Goal: Task Accomplishment & Management: Use online tool/utility

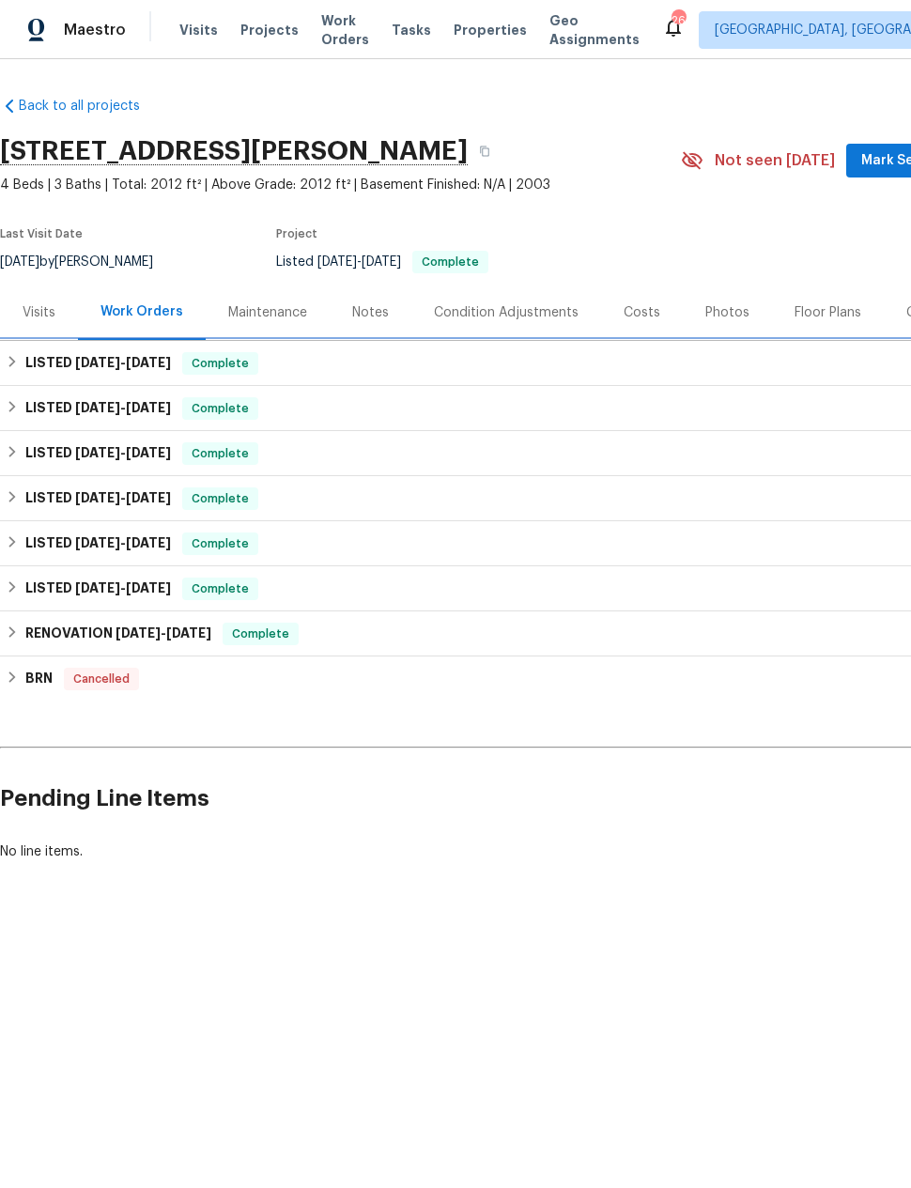
click at [57, 362] on h6 "LISTED 8/12/25 - 8/15/25" at bounding box center [98, 363] width 146 height 23
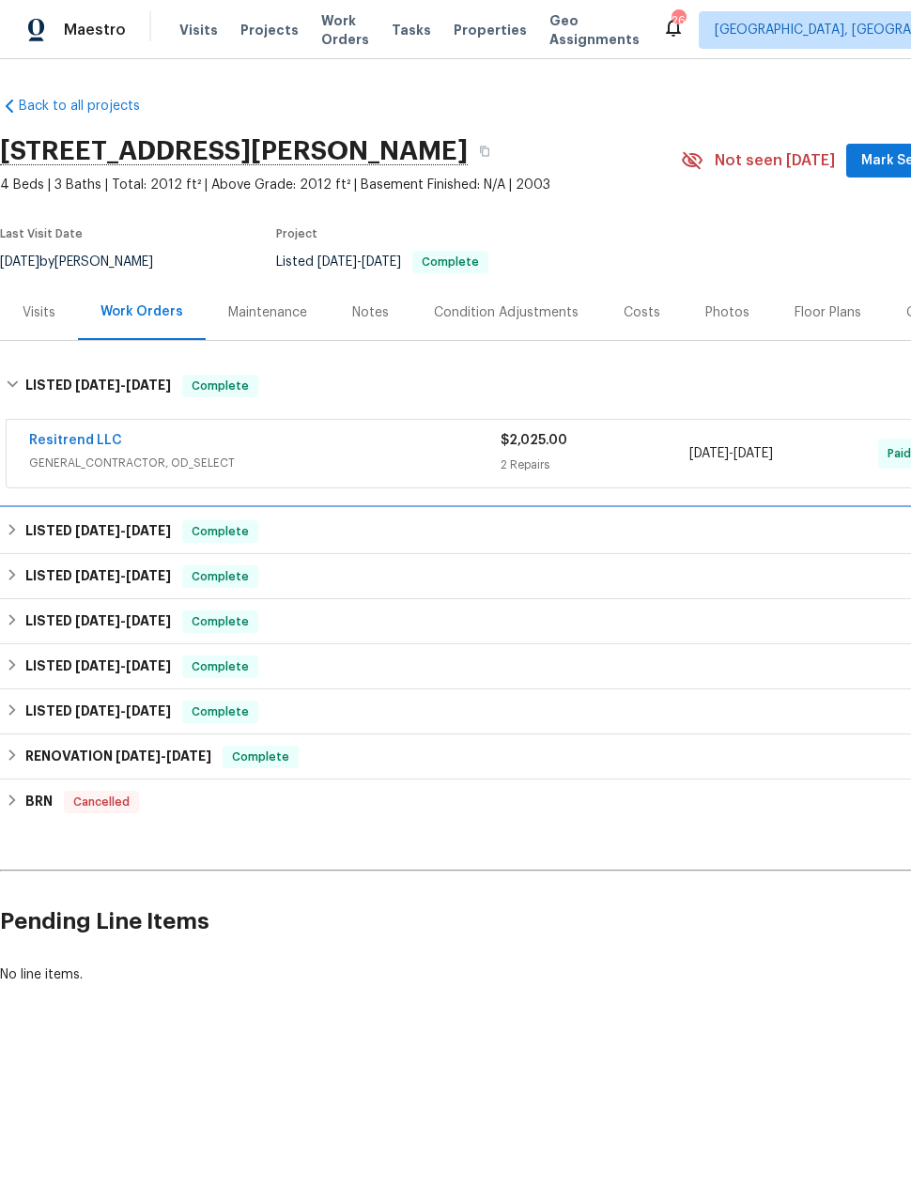
click at [97, 525] on span "[DATE]" at bounding box center [97, 530] width 45 height 13
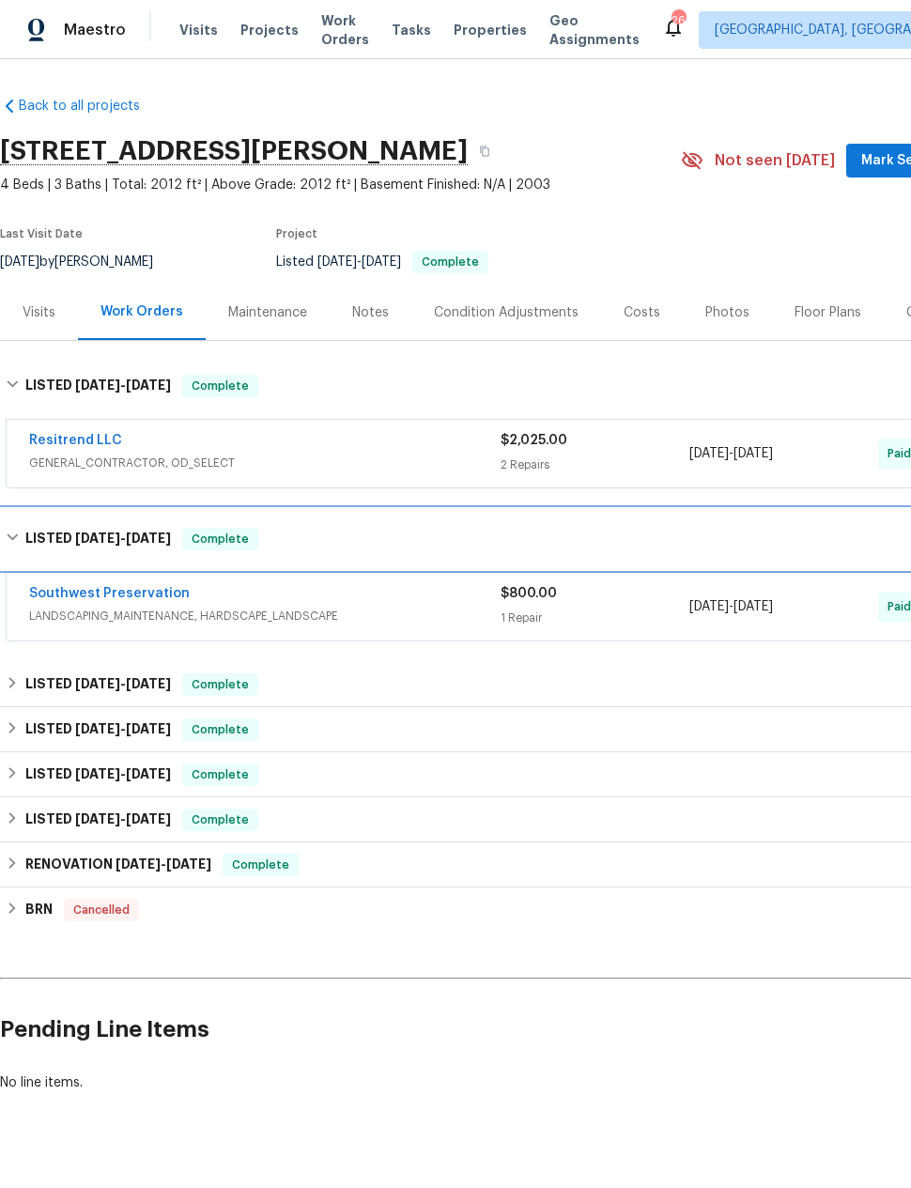
scroll to position [31, 0]
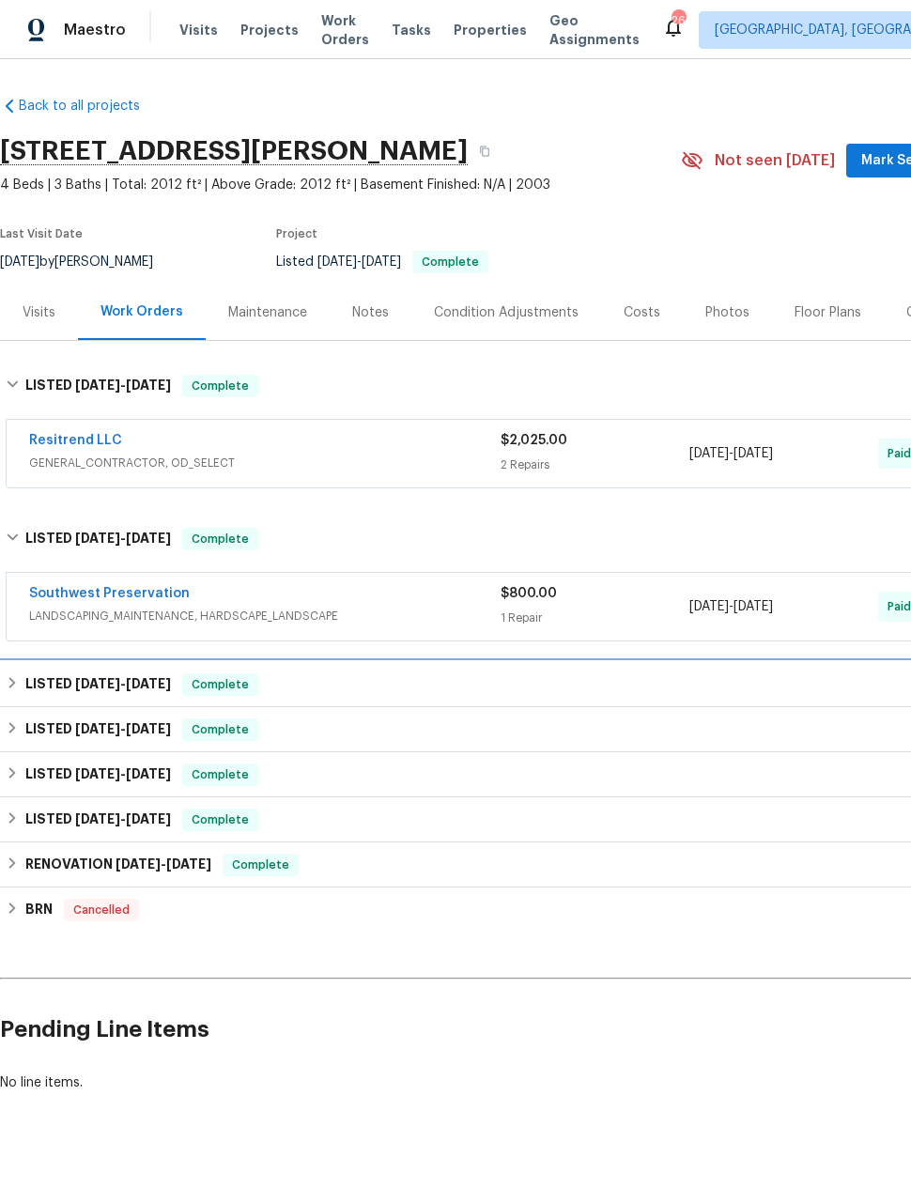
click at [75, 677] on span "[DATE]" at bounding box center [97, 683] width 45 height 13
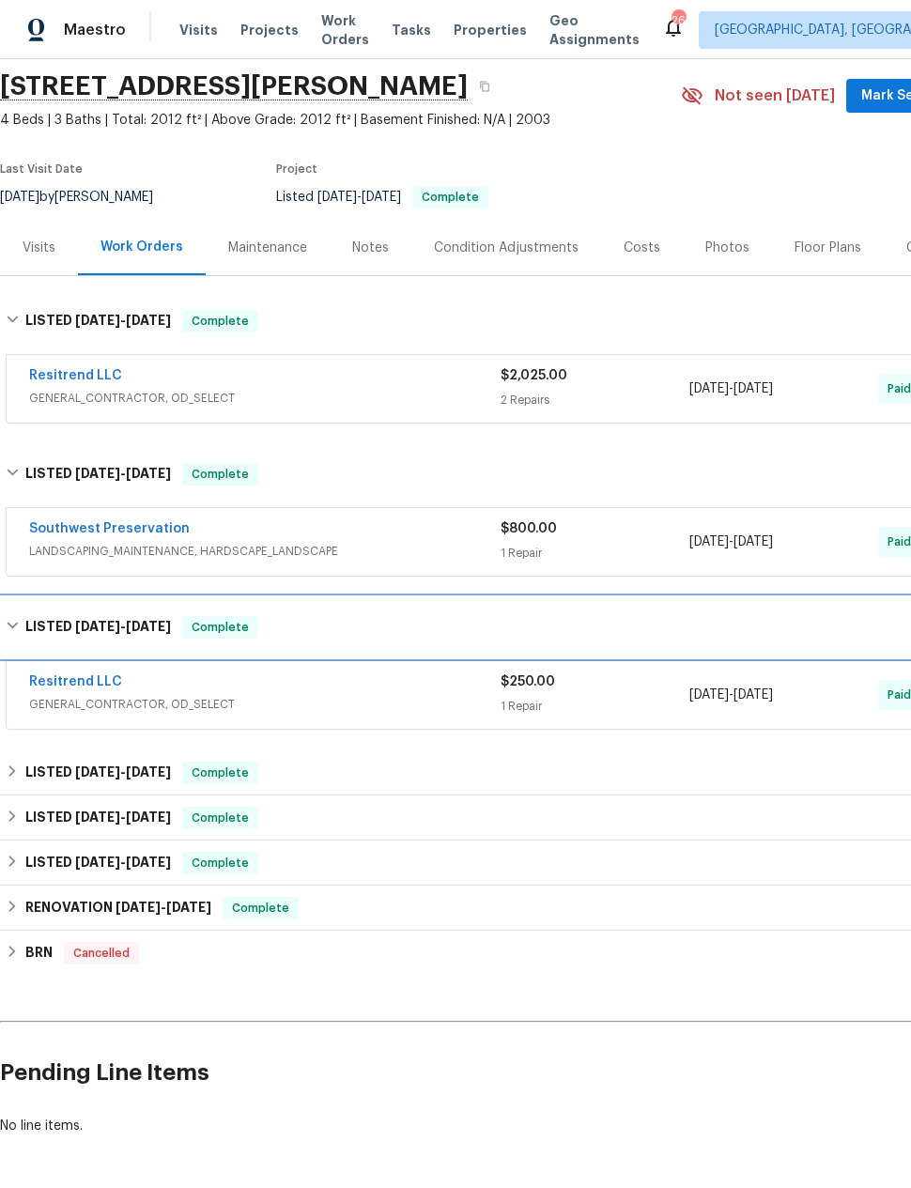
scroll to position [64, 0]
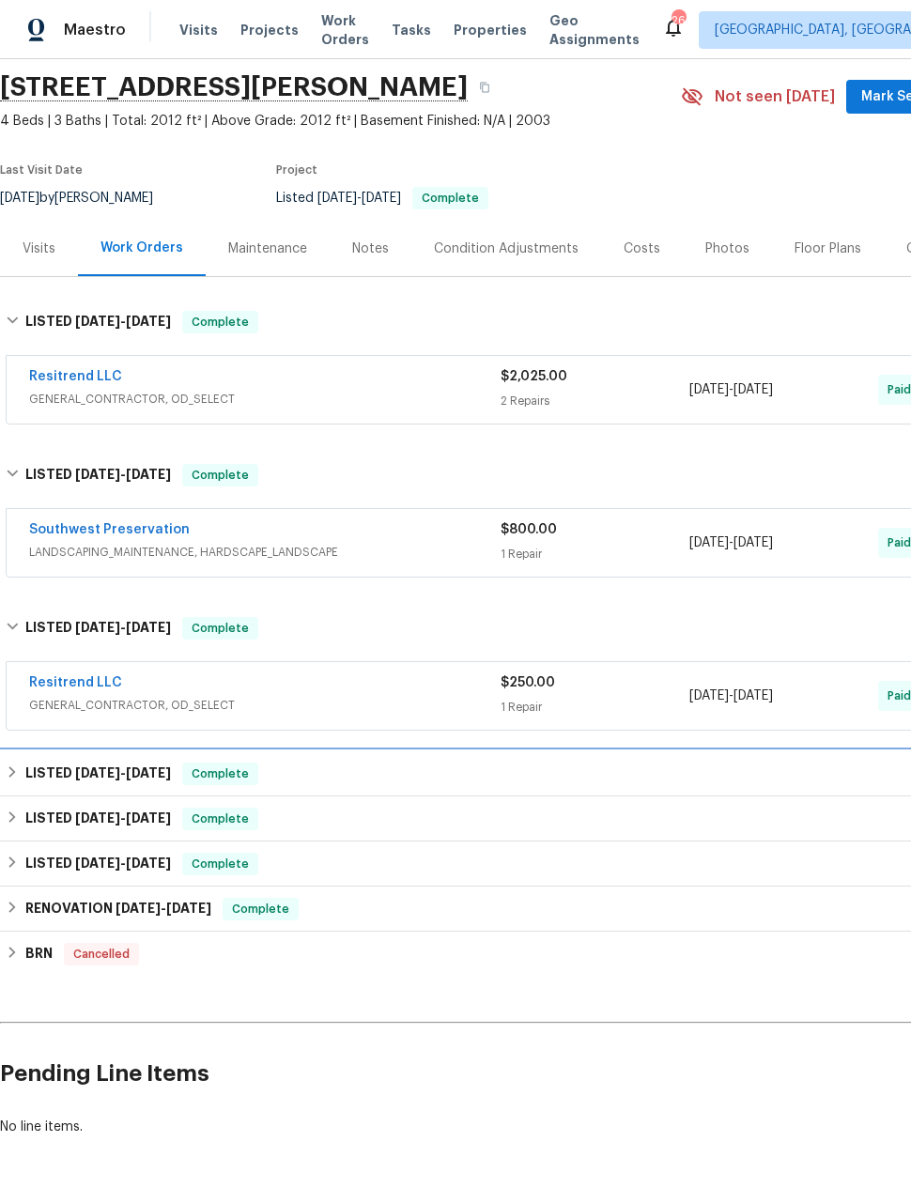
click at [90, 766] on span "[DATE]" at bounding box center [97, 772] width 45 height 13
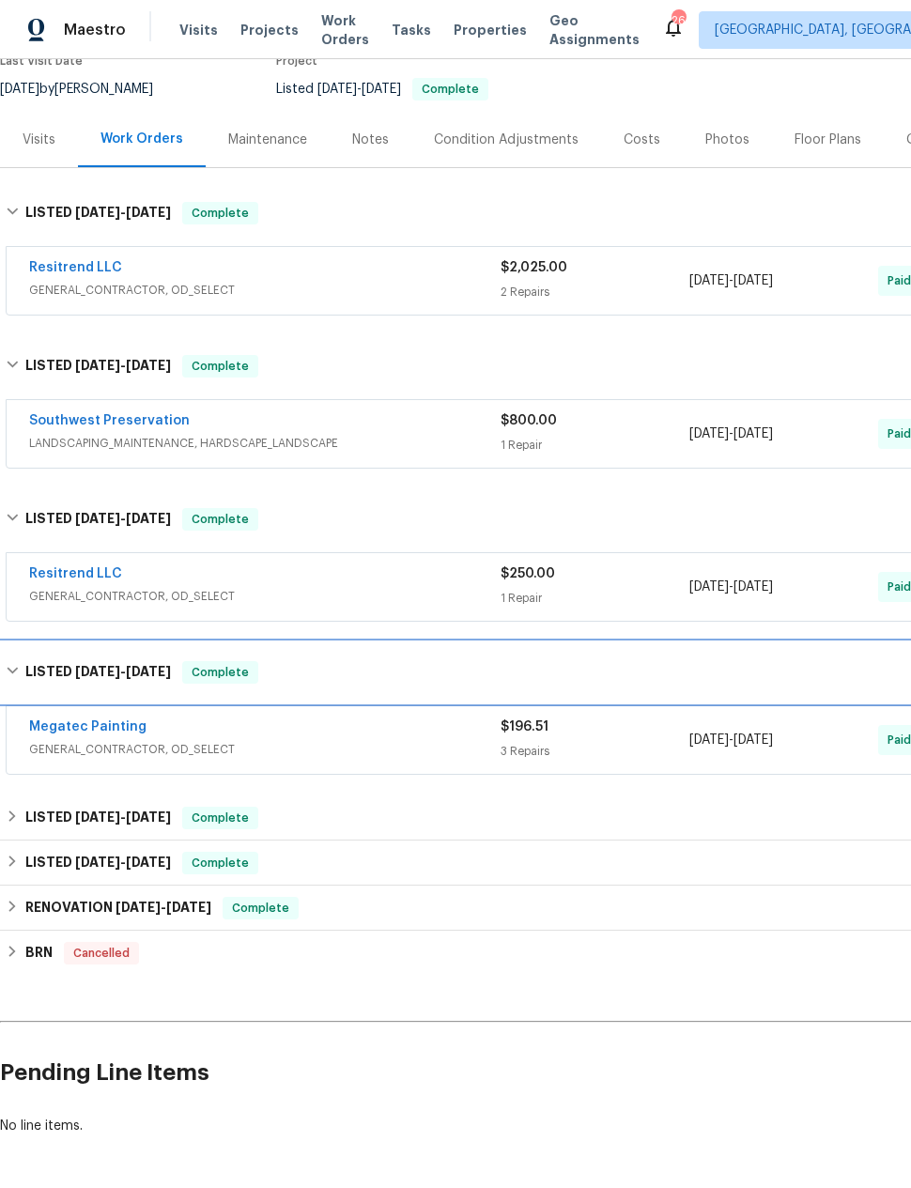
scroll to position [172, 0]
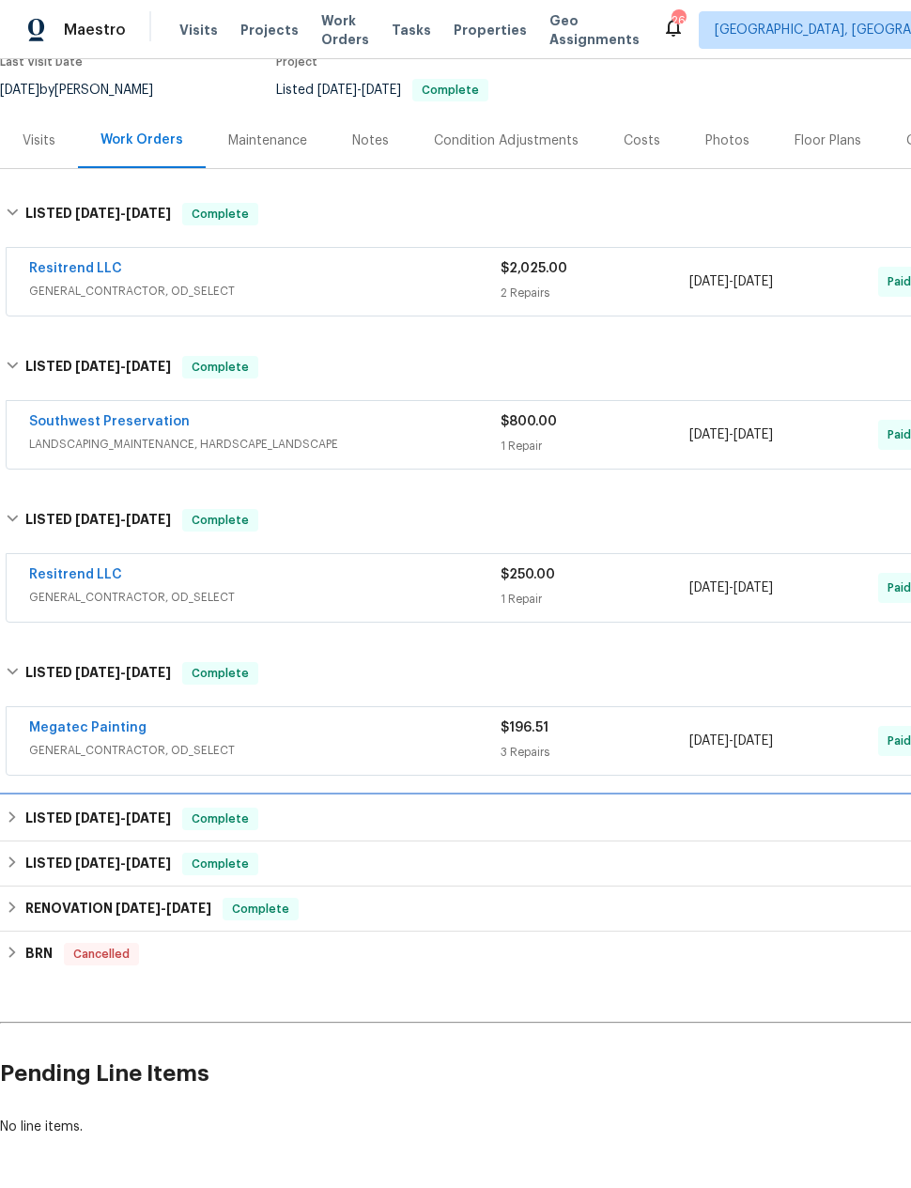
click at [85, 811] on span "[DATE]" at bounding box center [97, 817] width 45 height 13
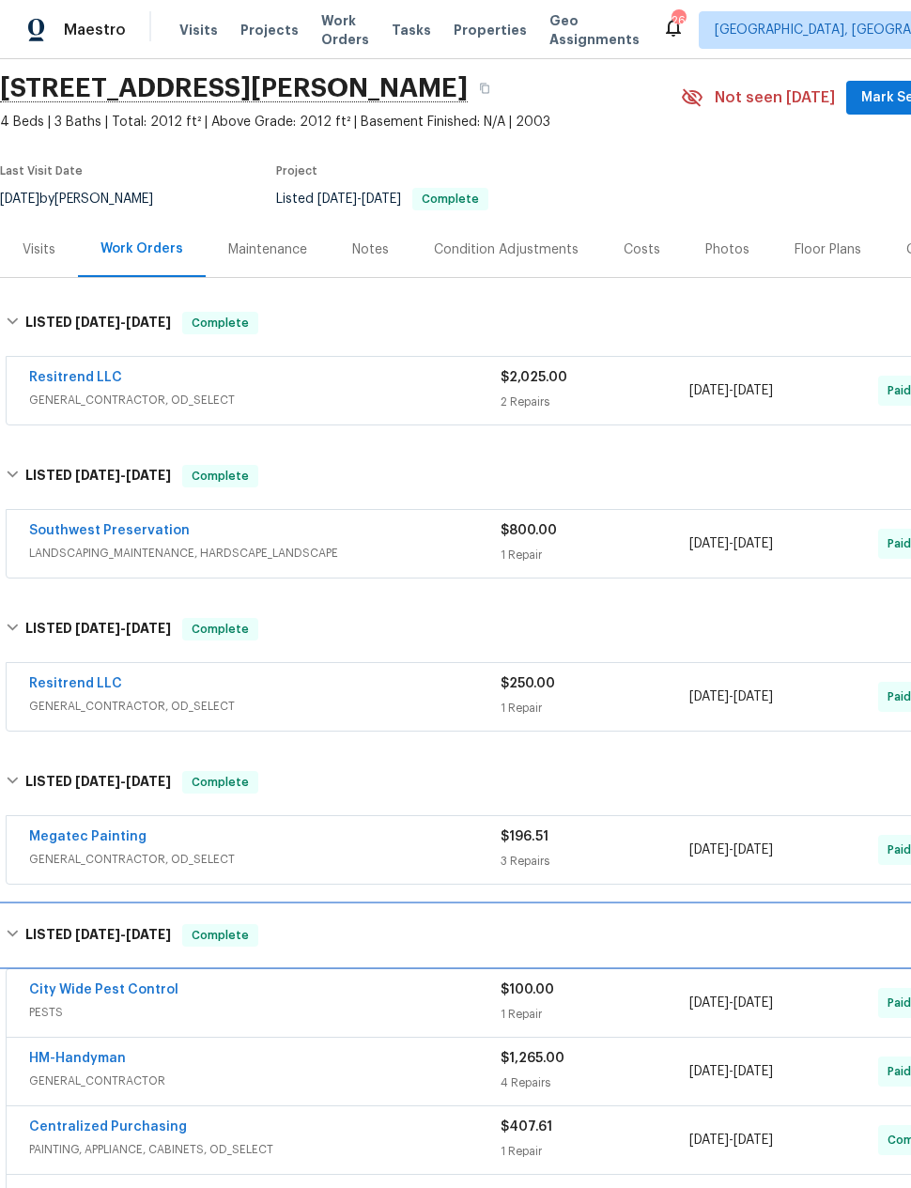
scroll to position [64, 0]
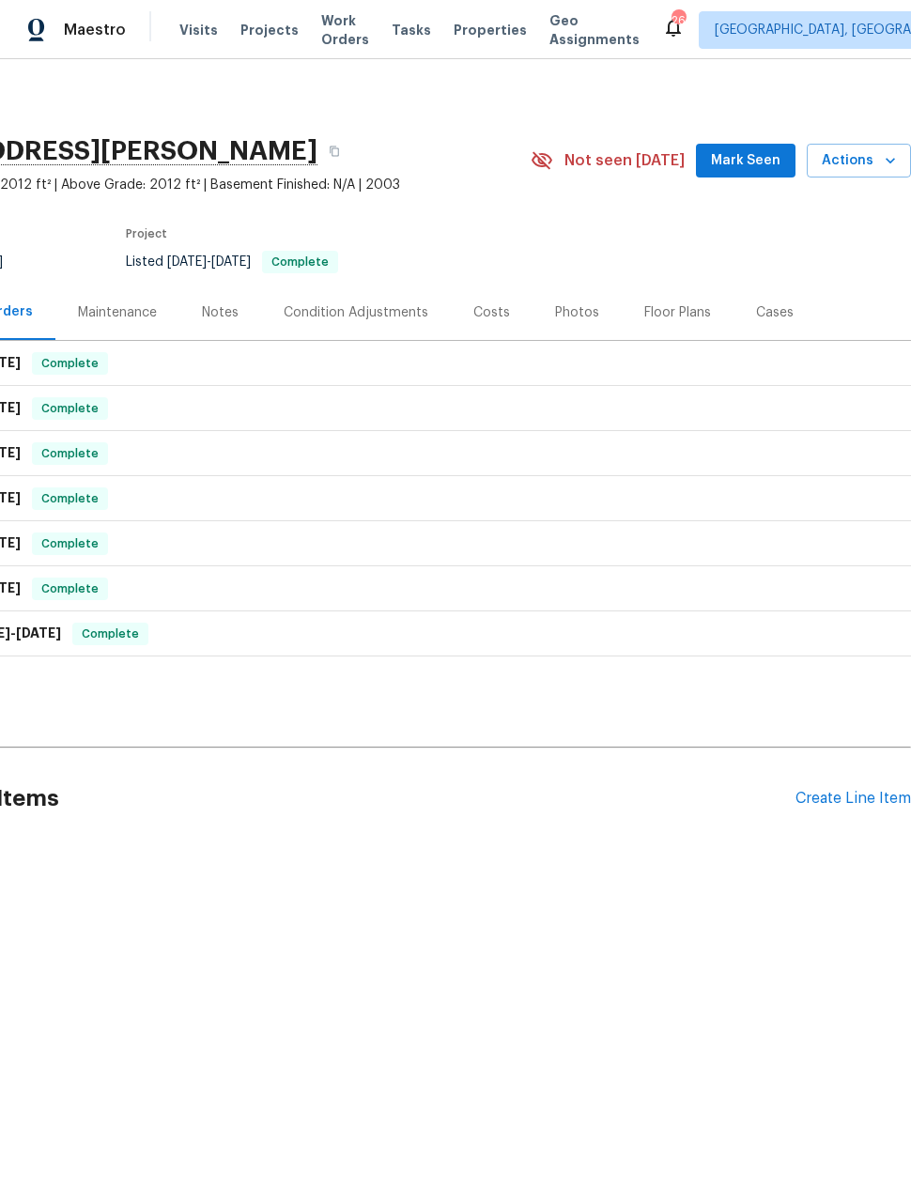
scroll to position [0, 150]
click at [826, 802] on div "Create Line Item" at bounding box center [853, 799] width 116 height 18
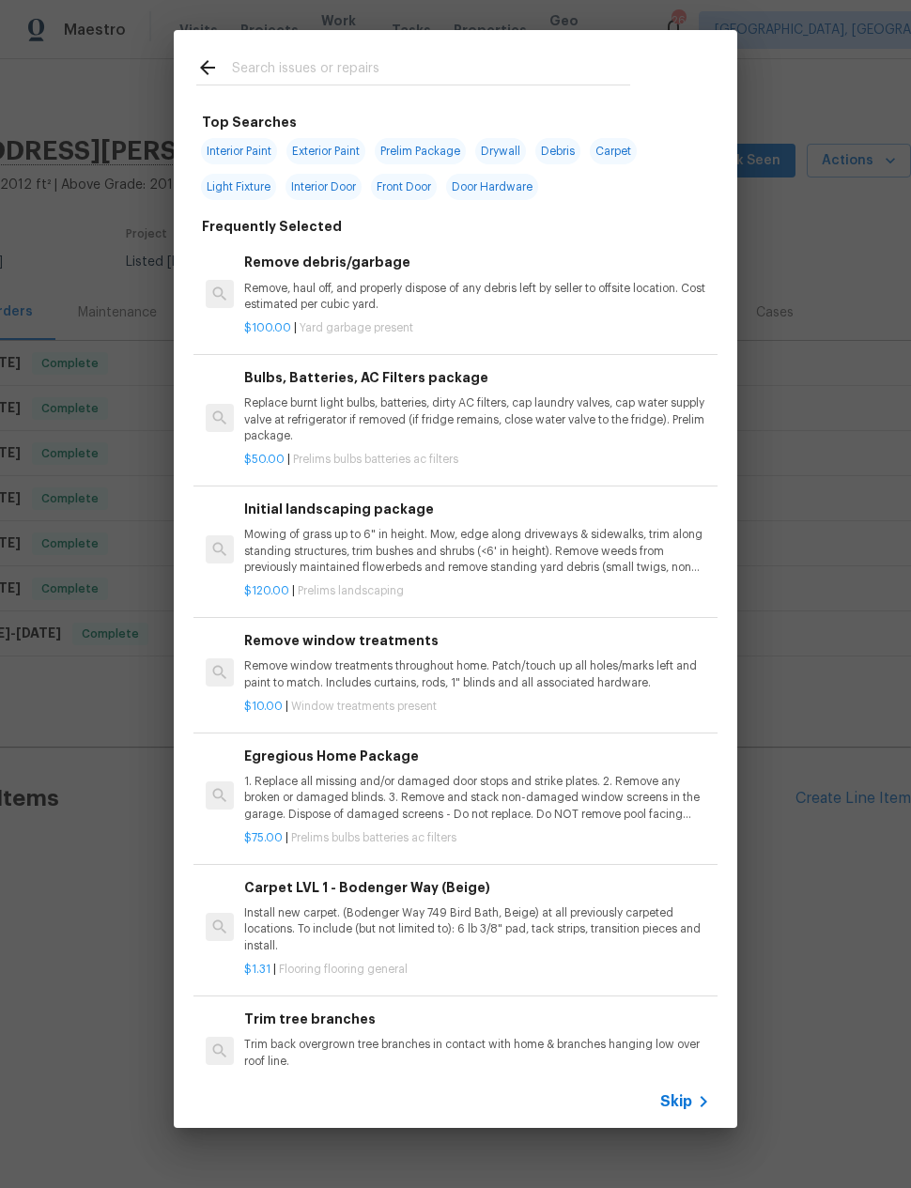
click at [265, 62] on input "text" at bounding box center [431, 70] width 398 height 28
type input "Screen"
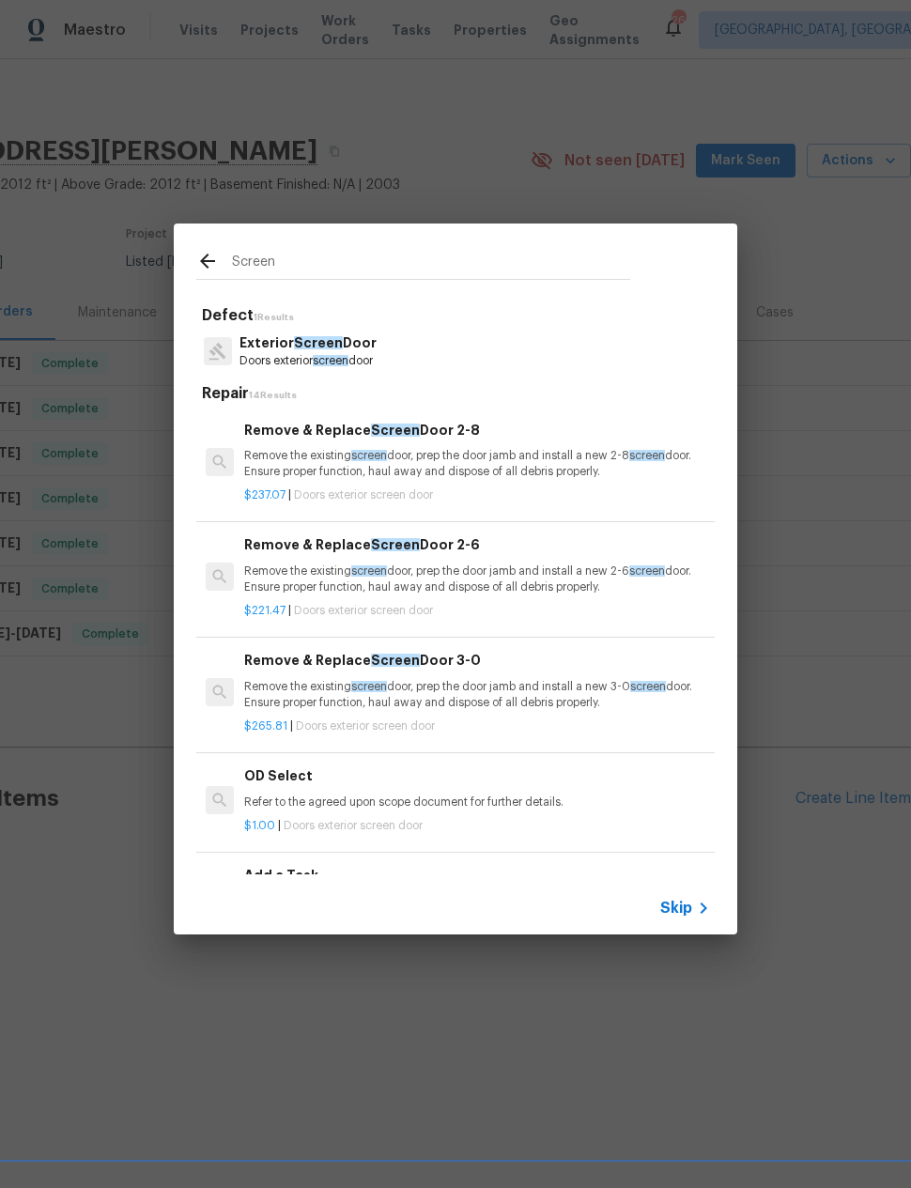
click at [288, 348] on p "Exterior Screen Door" at bounding box center [307, 343] width 137 height 20
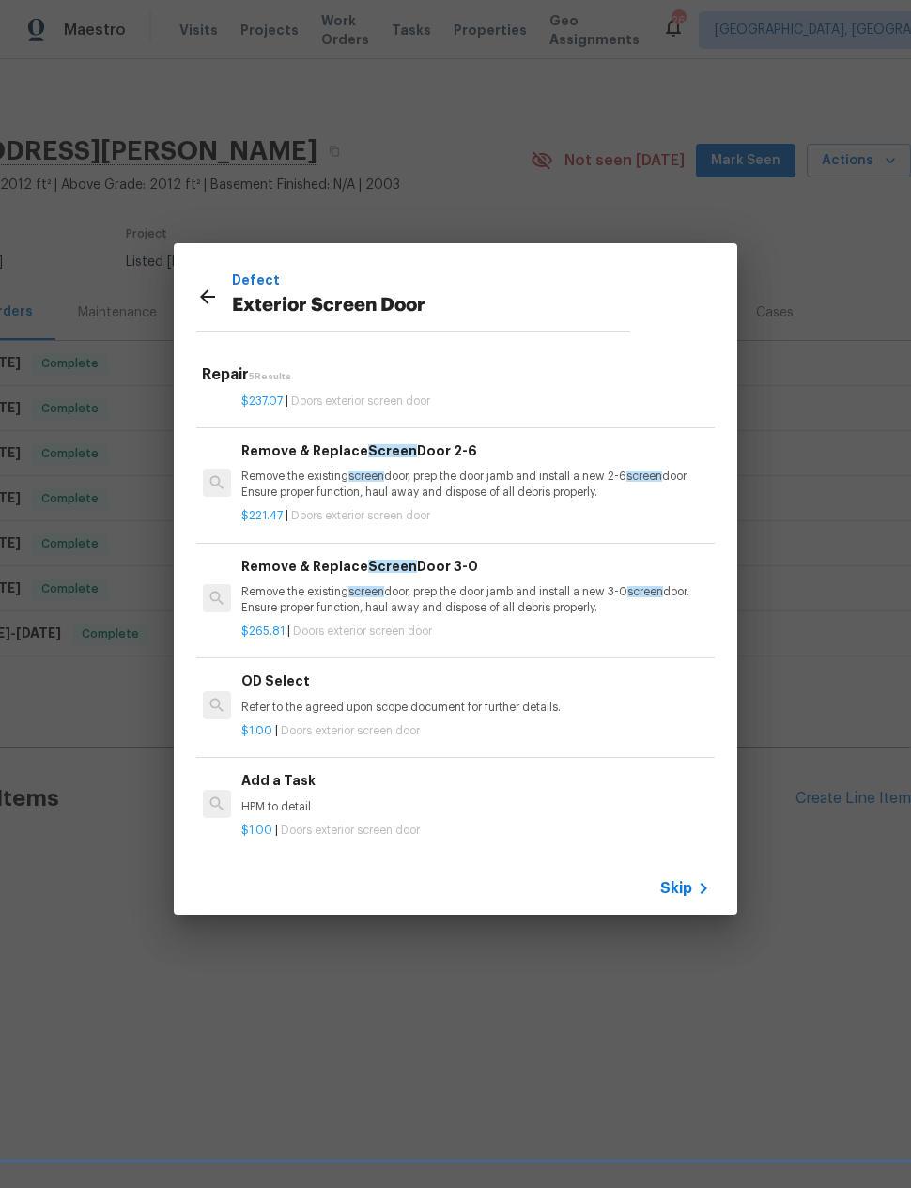
scroll to position [74, 3]
click at [282, 791] on div "Add a Task HPM to detail" at bounding box center [474, 793] width 466 height 45
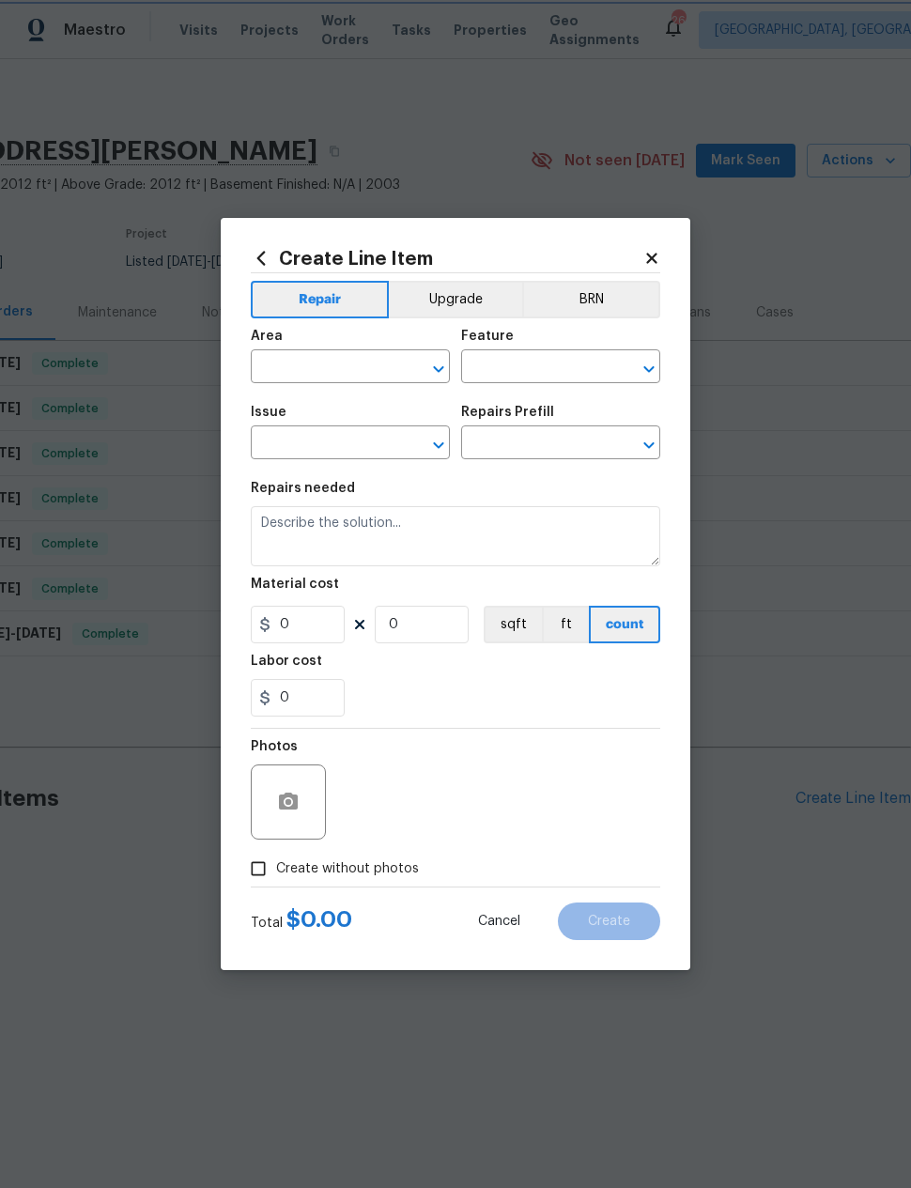
type input "Interior Door"
type input "Exterior Screen Door"
type input "Add a Task $1.00"
type textarea "HPM to detail"
type input "1"
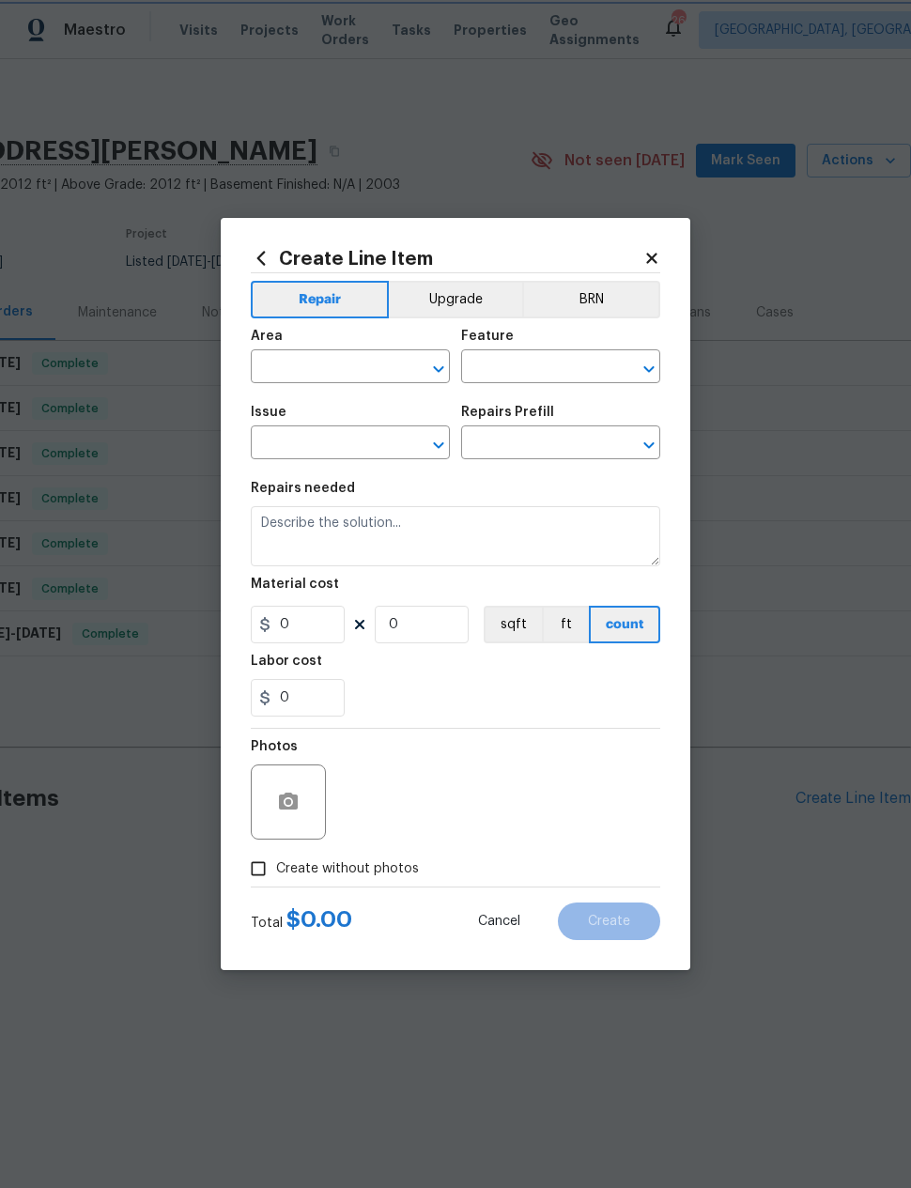
type input "1"
click at [271, 356] on input "text" at bounding box center [324, 368] width 147 height 29
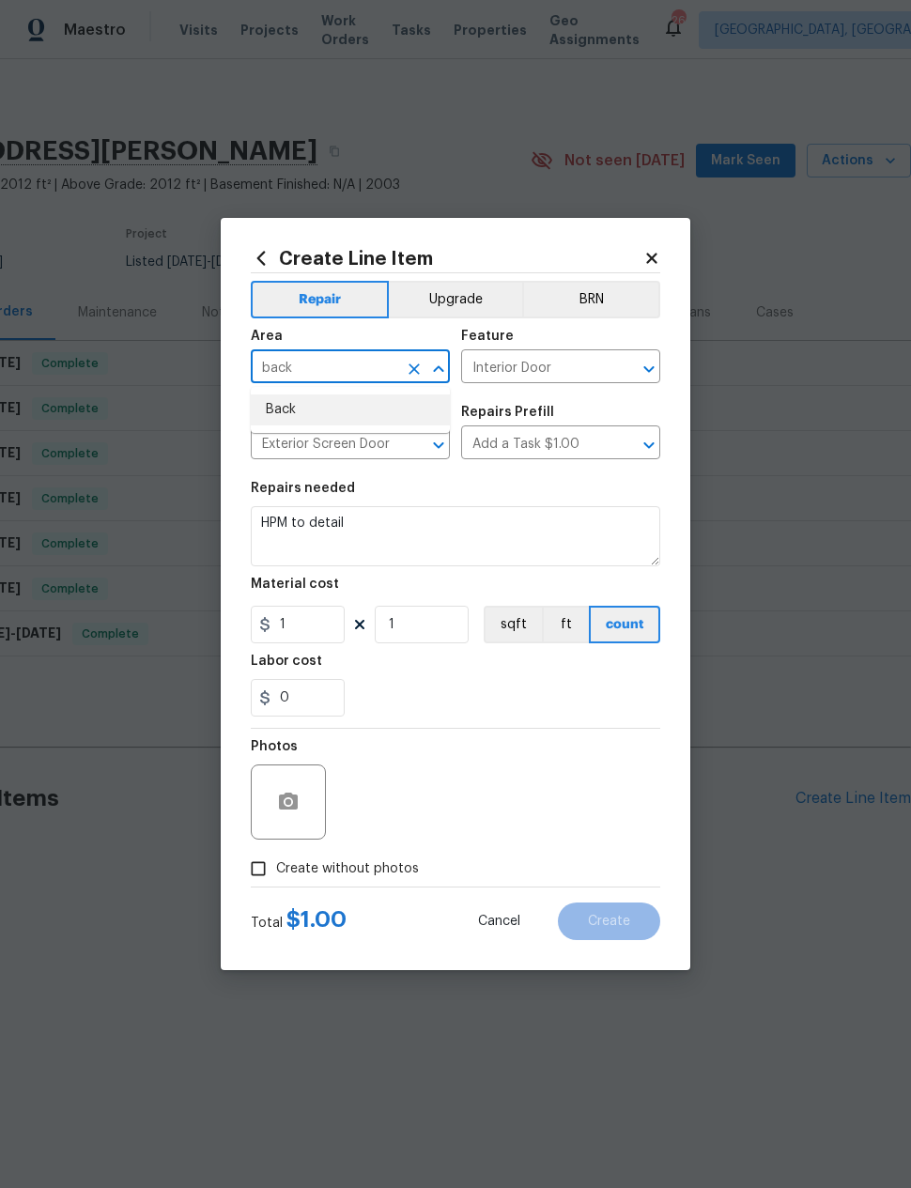
click at [273, 409] on li "Back" at bounding box center [350, 409] width 199 height 31
type input "Back"
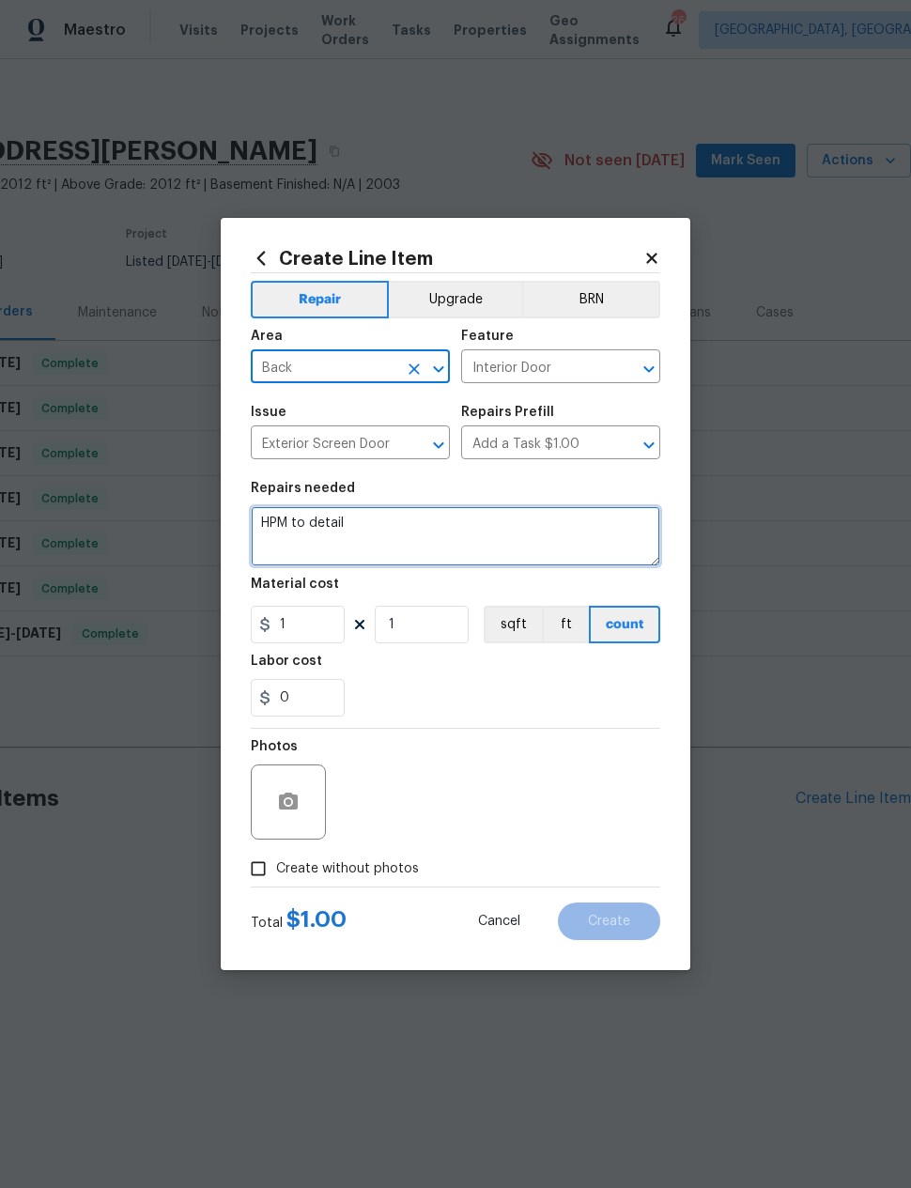
click at [338, 529] on textarea "HPM to detail" at bounding box center [455, 536] width 409 height 60
click at [337, 528] on textarea "HPM to detail" at bounding box center [455, 536] width 409 height 60
click at [312, 524] on textarea "HPM to detail" at bounding box center [455, 536] width 409 height 60
click at [312, 523] on textarea "HPM to detail" at bounding box center [455, 536] width 409 height 60
type textarea "Remove back screen door, does not unlock currently, touch up paint as needed"
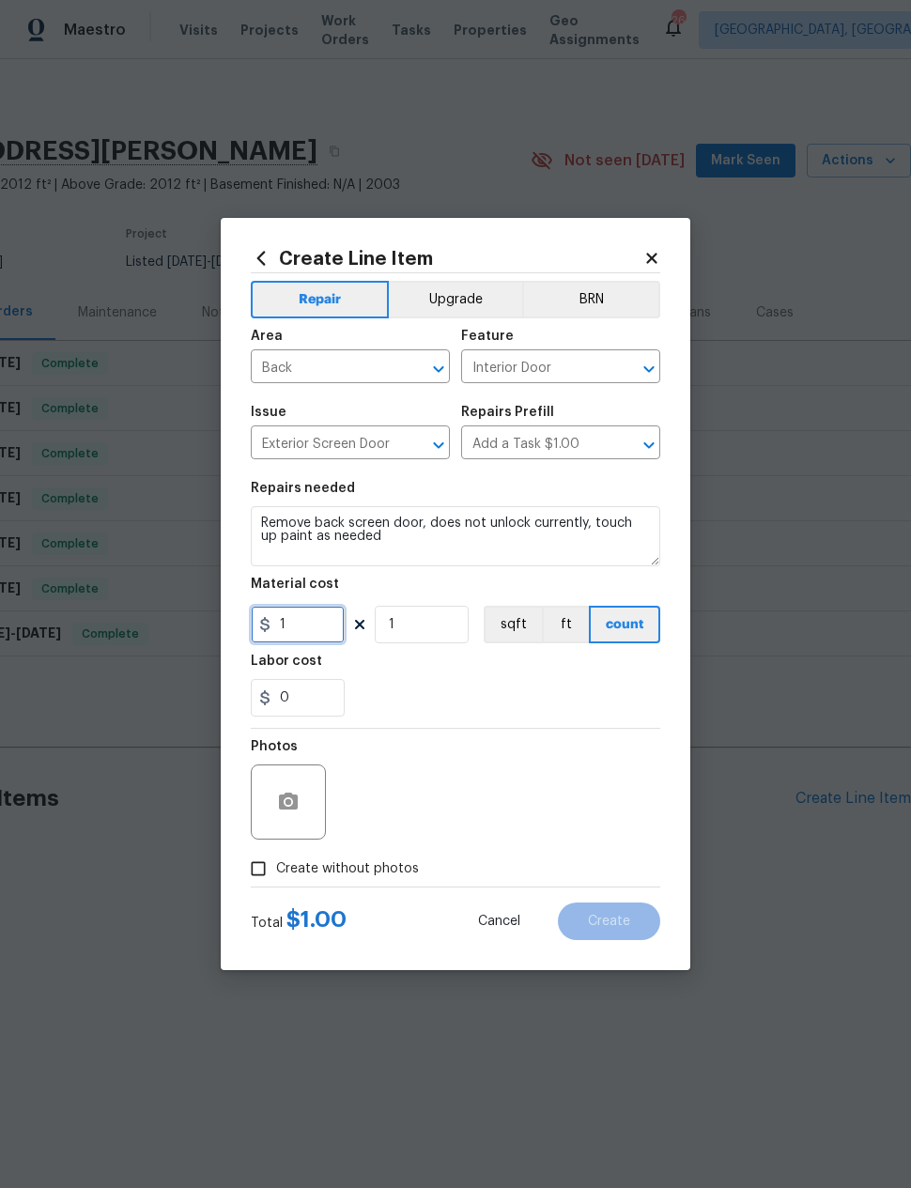
click at [287, 626] on input "1" at bounding box center [298, 625] width 94 height 38
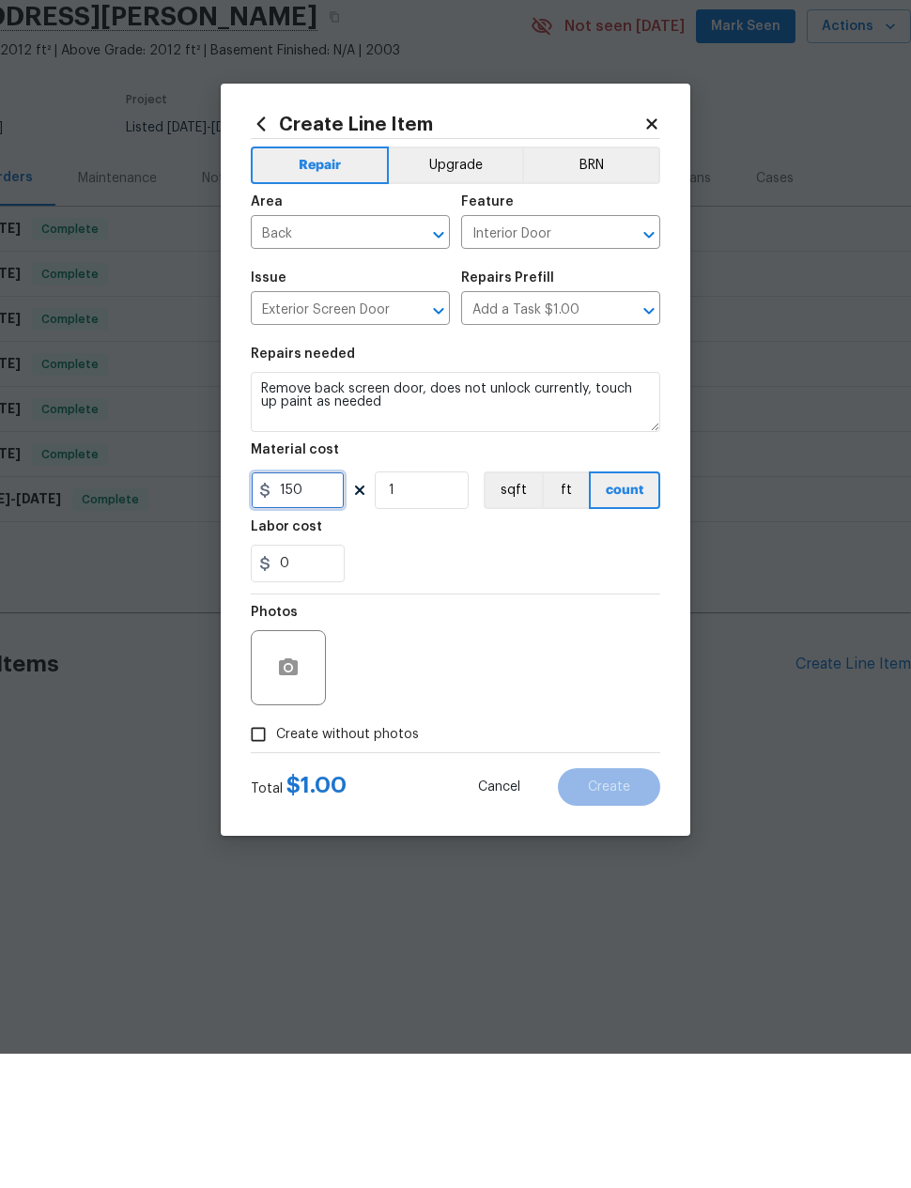
type input "150"
click at [300, 780] on button "button" at bounding box center [288, 802] width 45 height 45
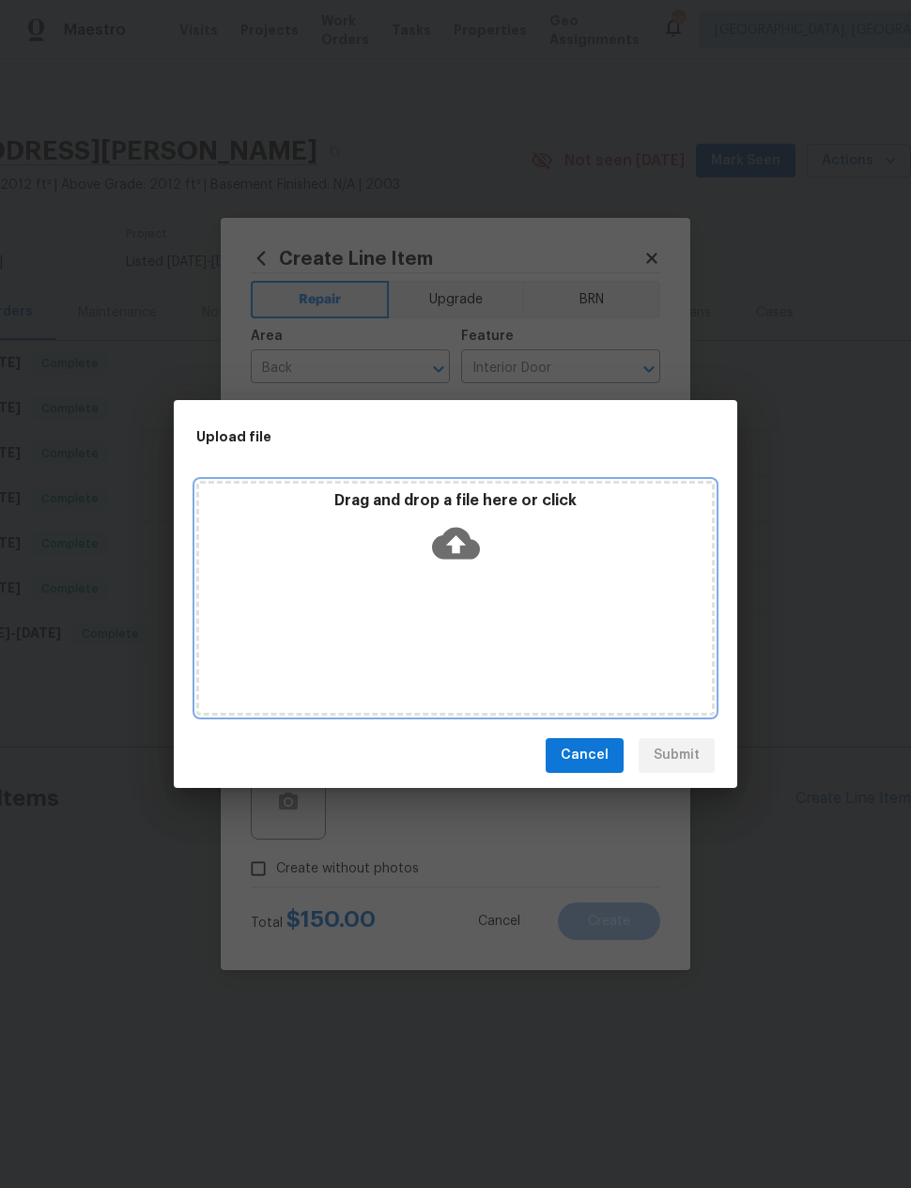
click at [457, 543] on icon at bounding box center [456, 543] width 48 height 48
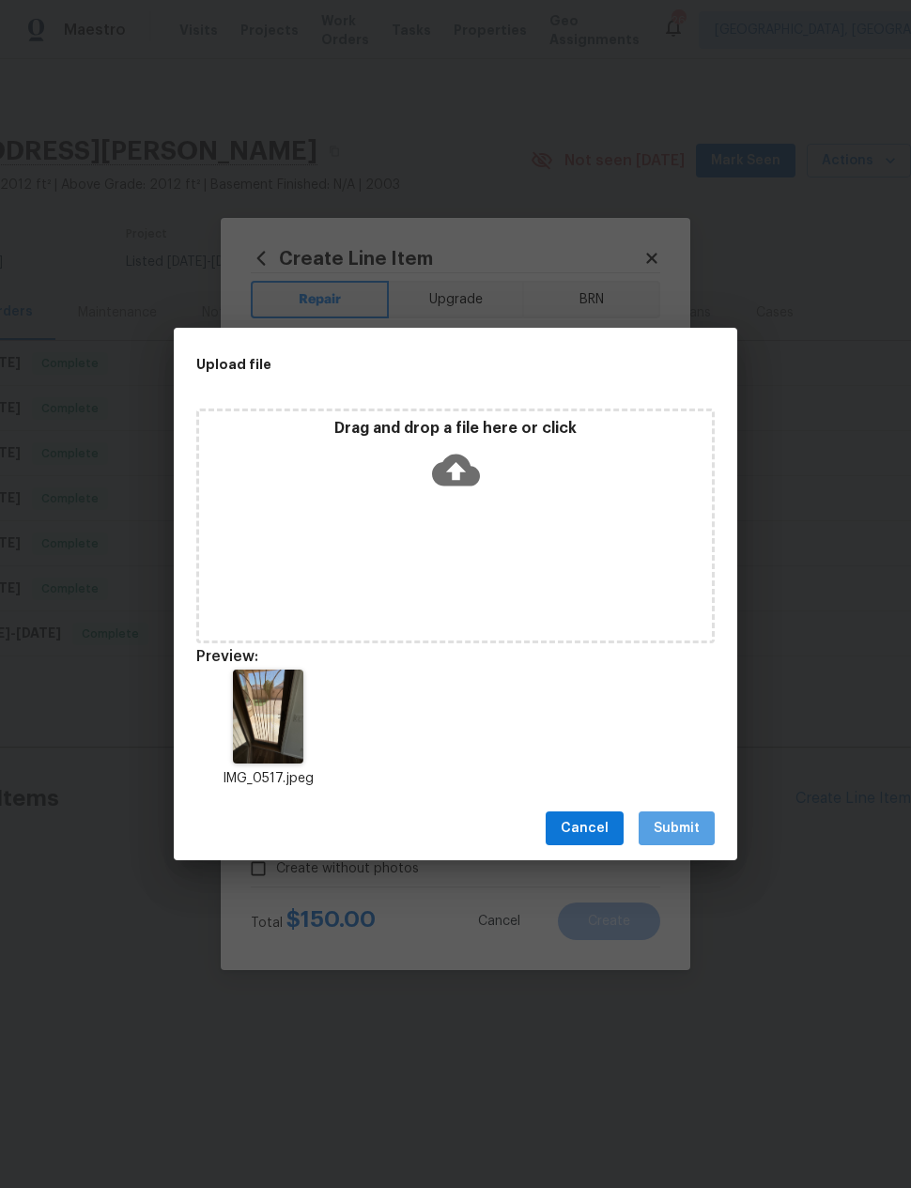
click at [689, 821] on span "Submit" at bounding box center [677, 828] width 46 height 23
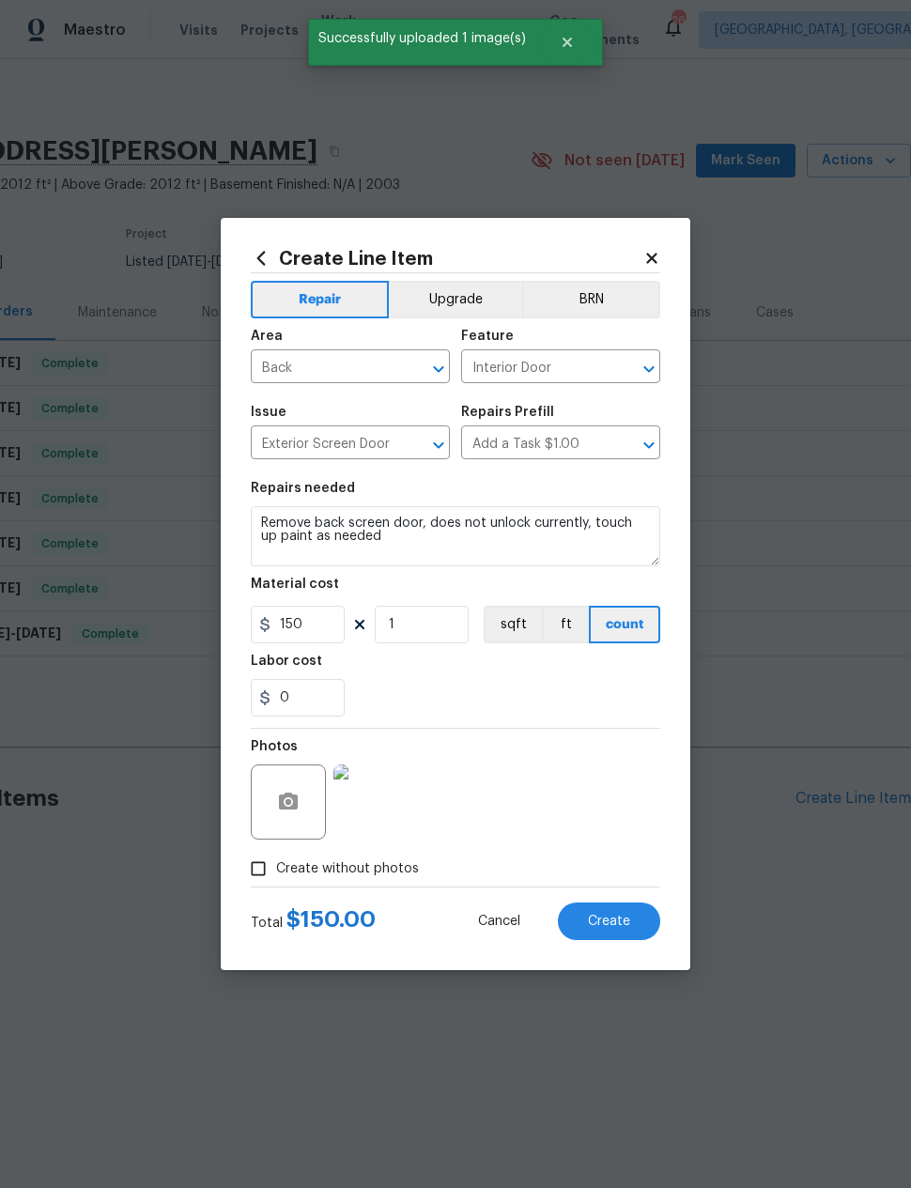
click at [629, 915] on span "Create" at bounding box center [609, 922] width 42 height 14
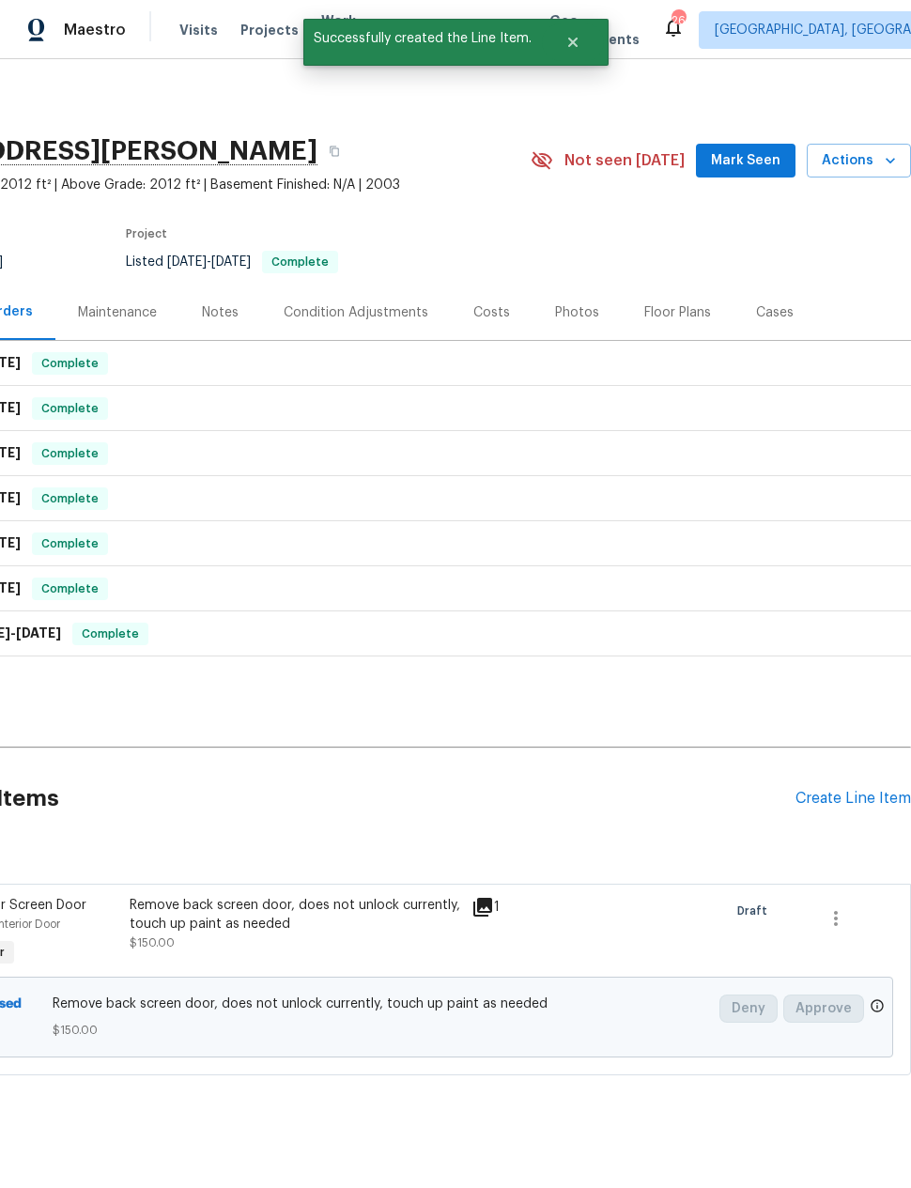
click at [826, 796] on div "Create Line Item" at bounding box center [853, 799] width 116 height 18
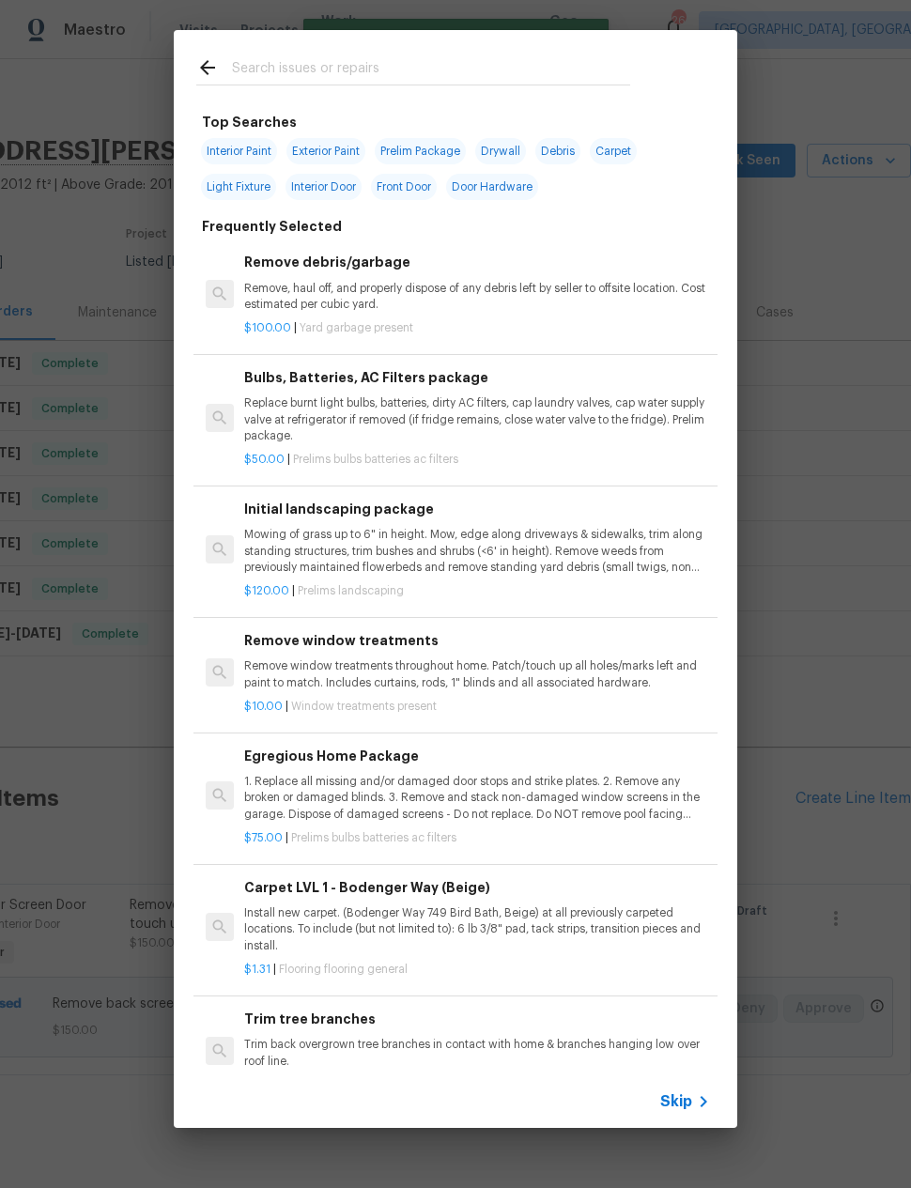
click at [243, 66] on input "text" at bounding box center [431, 70] width 398 height 28
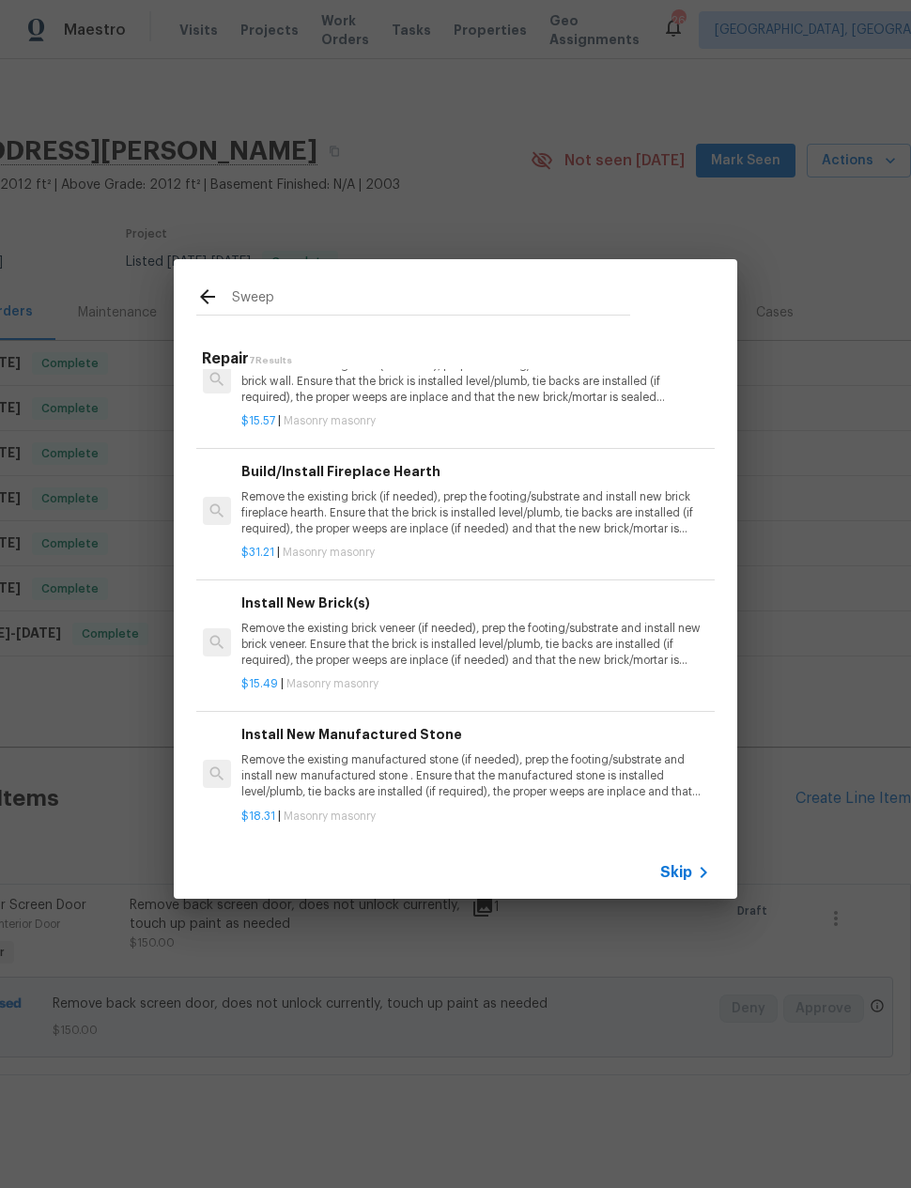
scroll to position [415, 3]
type input "S"
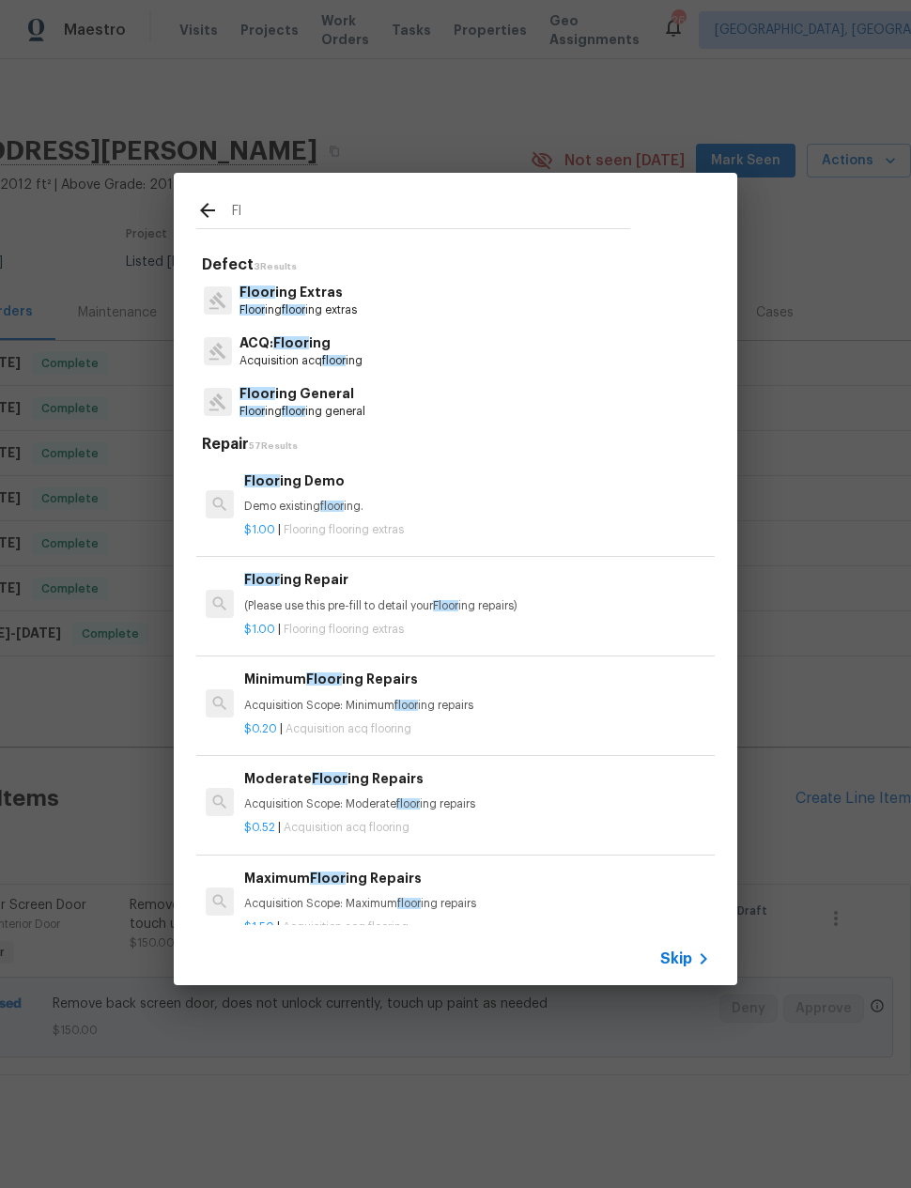
type input "F"
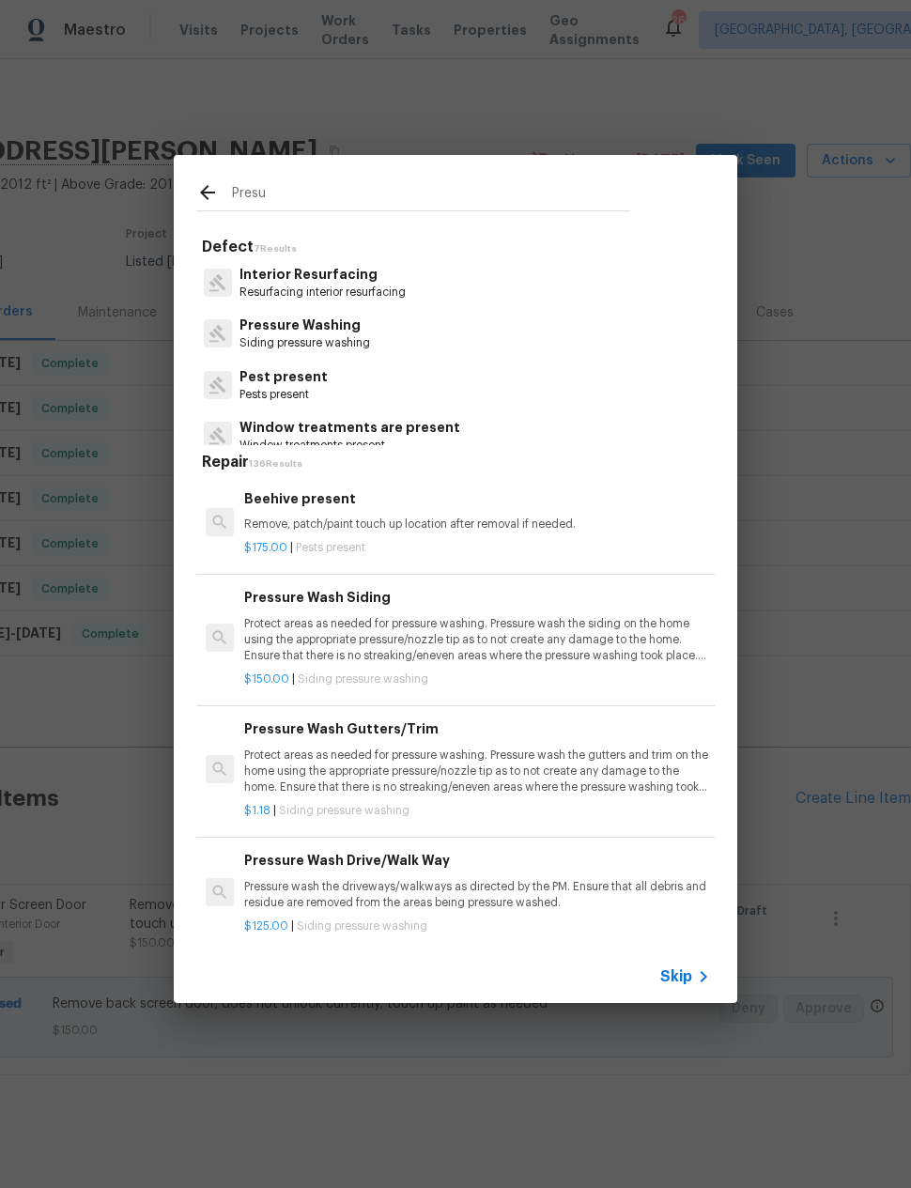
type input "Presur"
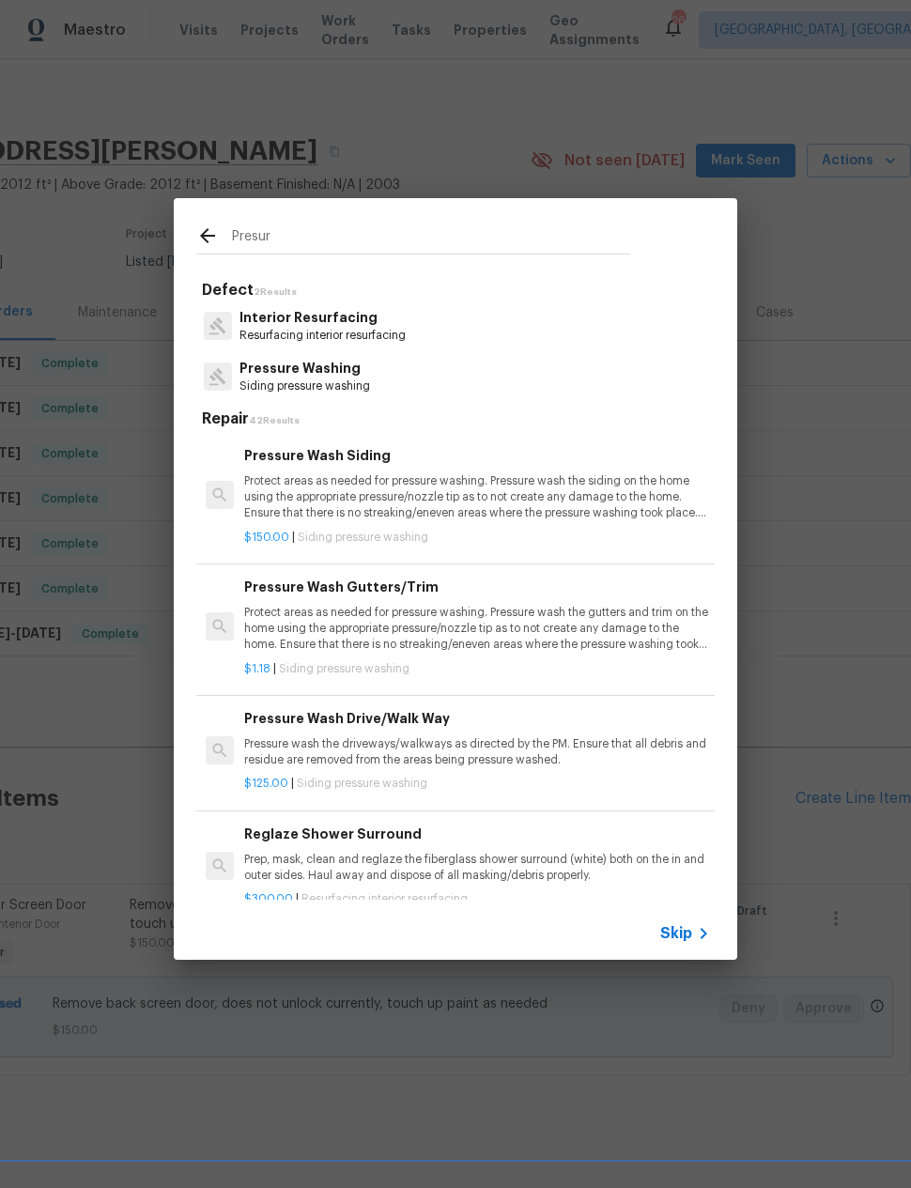
click at [288, 727] on div "Pressure Wash Drive/Walk Way Pressure wash the driveways/walkways as directed b…" at bounding box center [477, 738] width 466 height 61
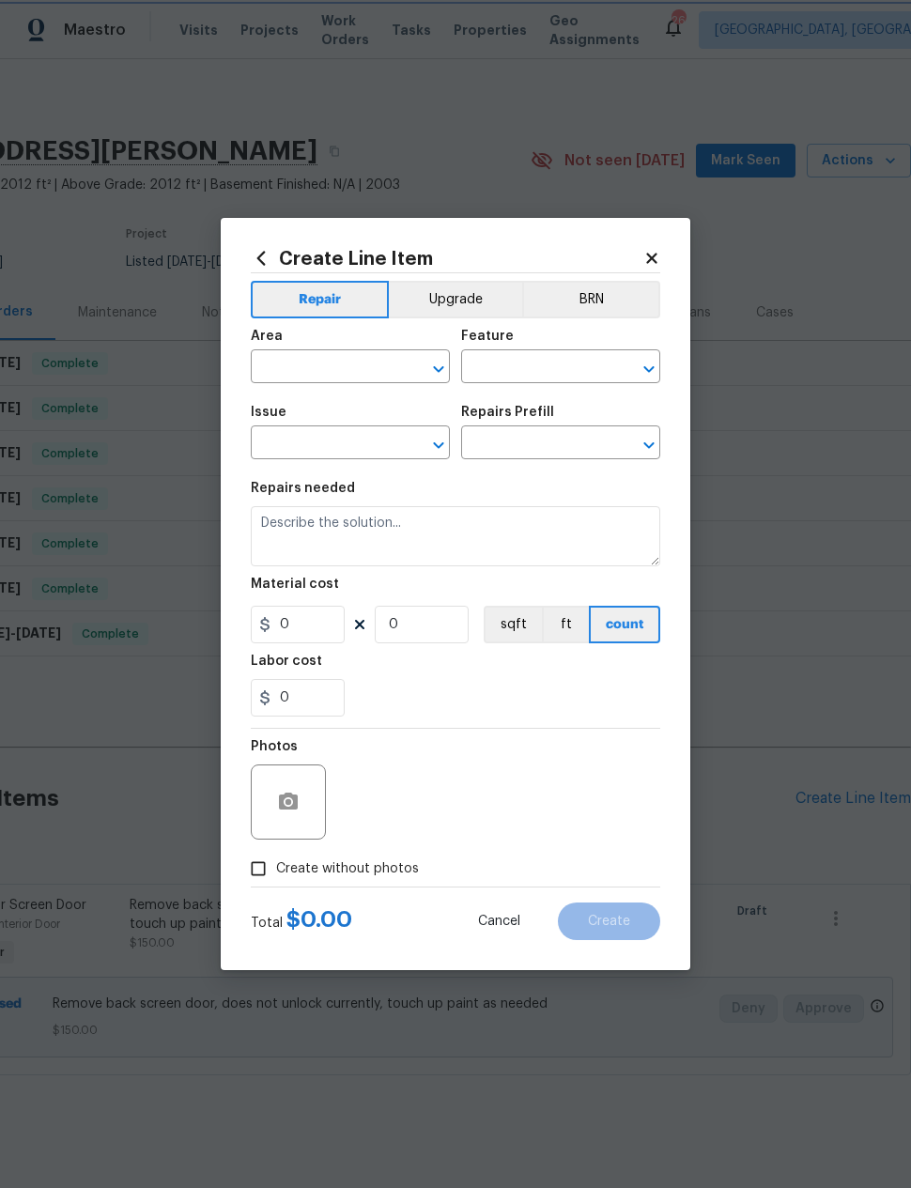
type input "Siding"
type input "Pressure Washing"
type input "Pressure Wash Drive/Walk Way $125.00"
type textarea "Pressure wash the driveways/walkways as directed by the PM. Ensure that all deb…"
type input "125"
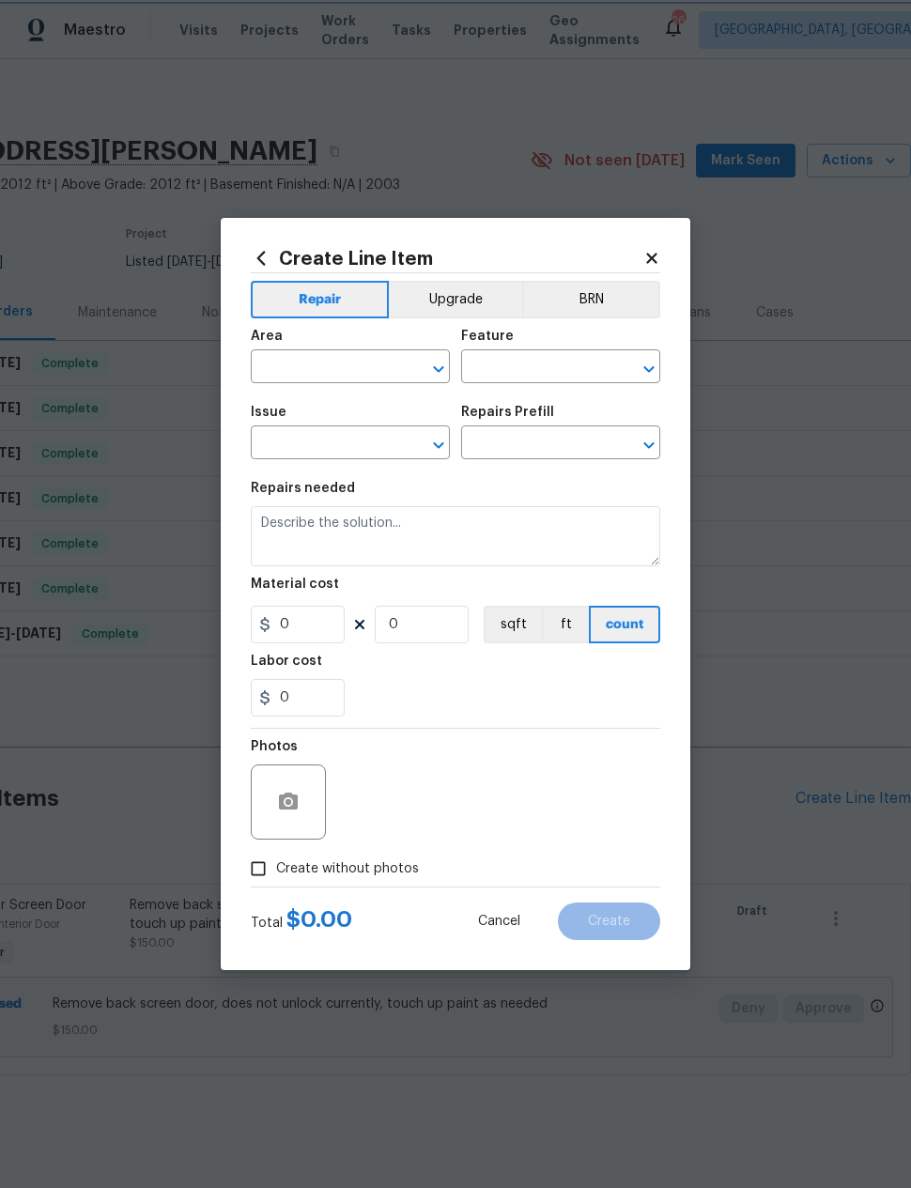
type input "1"
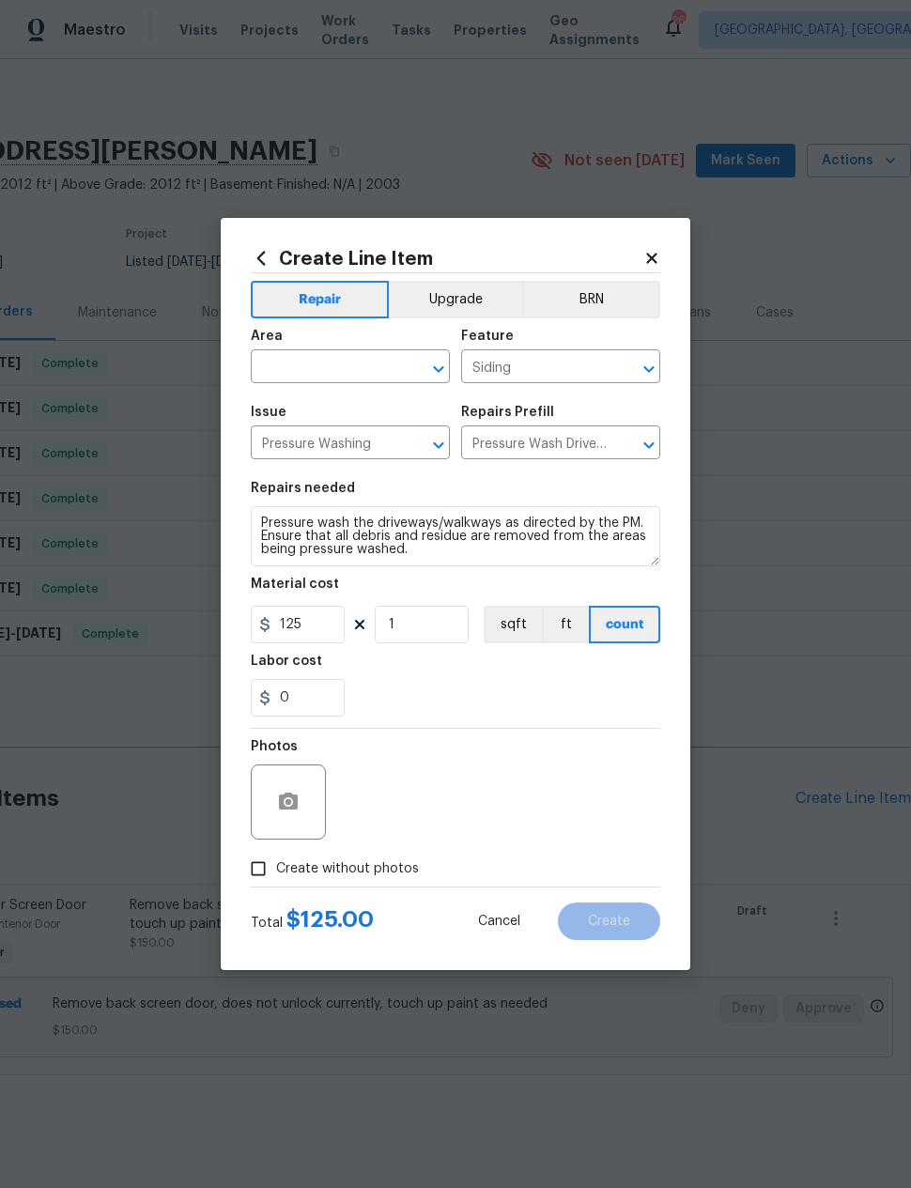
click at [274, 362] on input "text" at bounding box center [324, 368] width 147 height 29
type input "garage"
click at [416, 362] on icon "Clear" at bounding box center [414, 369] width 19 height 19
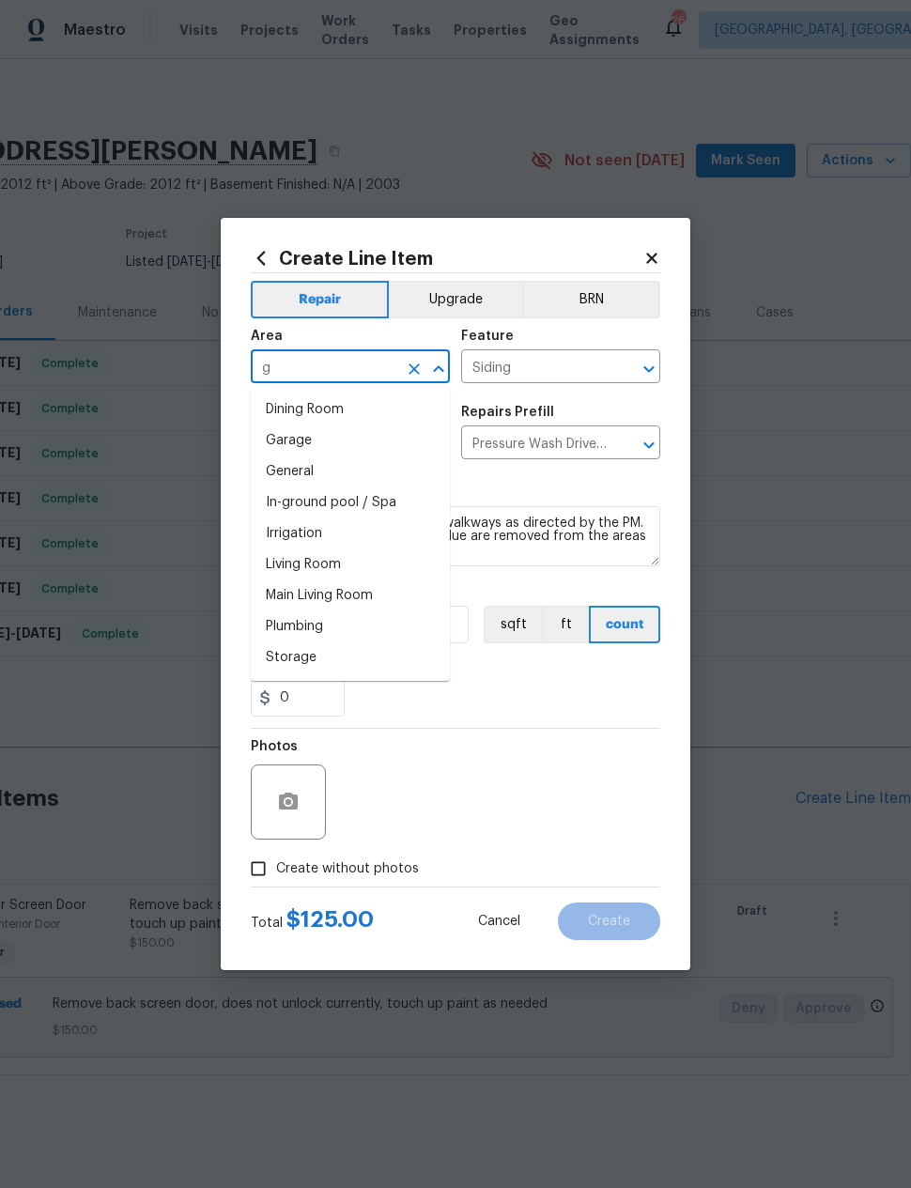
click at [313, 445] on li "Garage" at bounding box center [350, 440] width 199 height 31
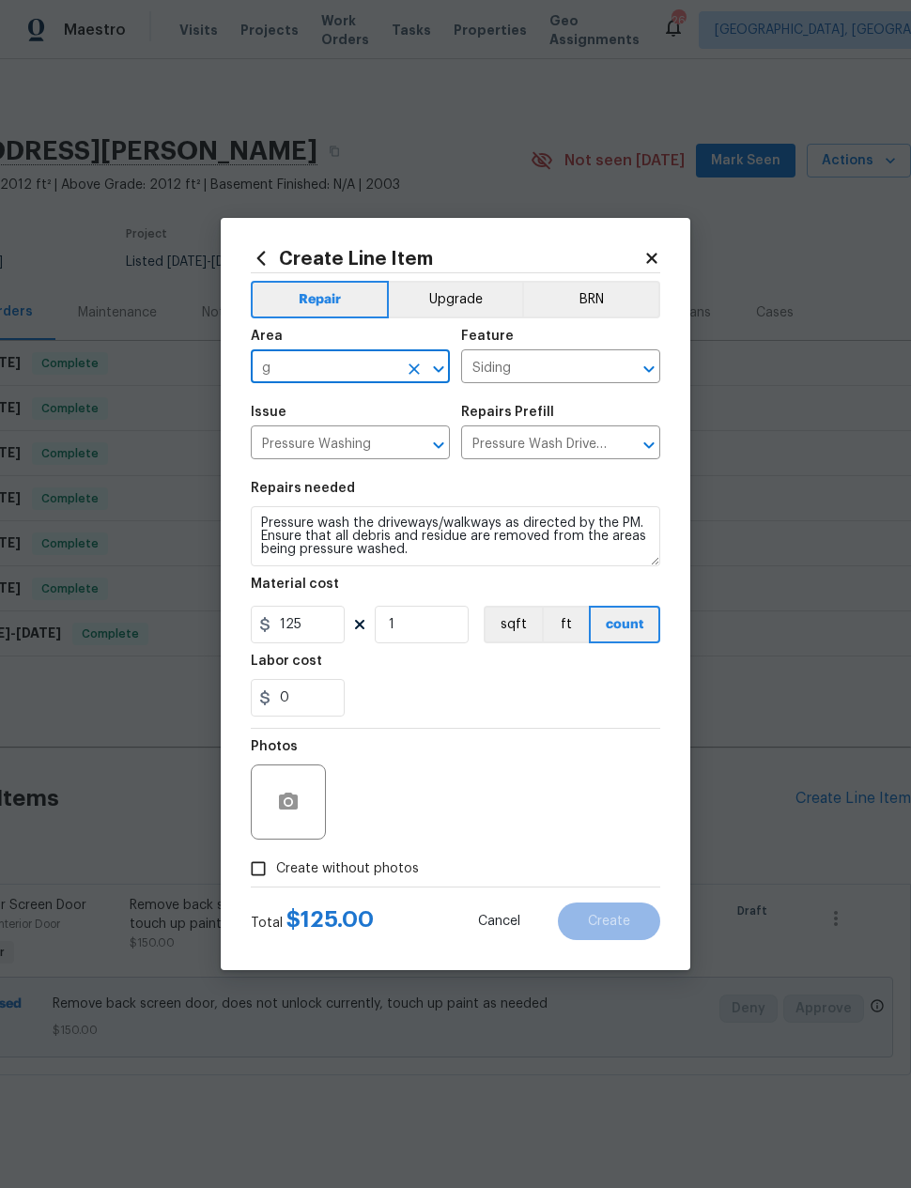
type input "Garage"
click at [558, 359] on input "Siding" at bounding box center [534, 368] width 147 height 29
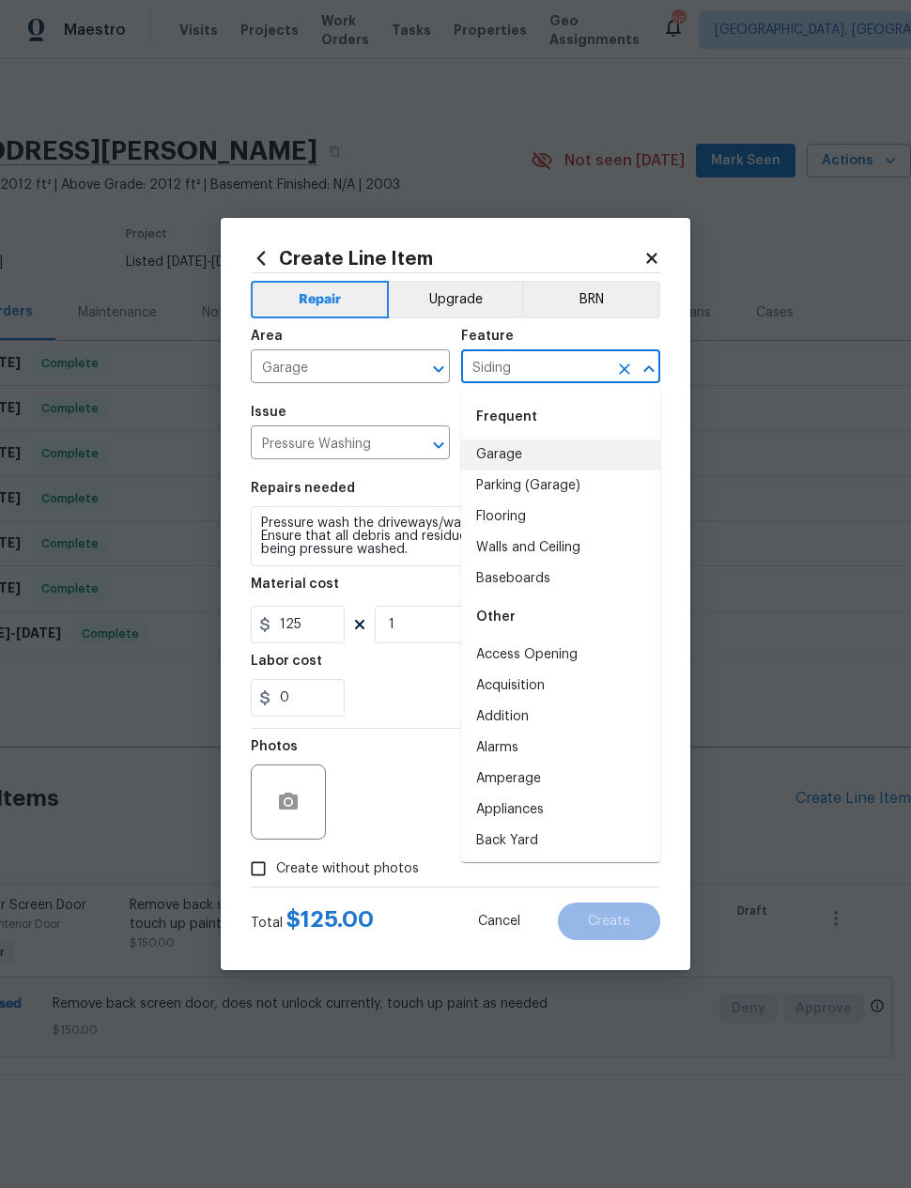
click at [521, 446] on li "Garage" at bounding box center [560, 455] width 199 height 31
type input "Garage"
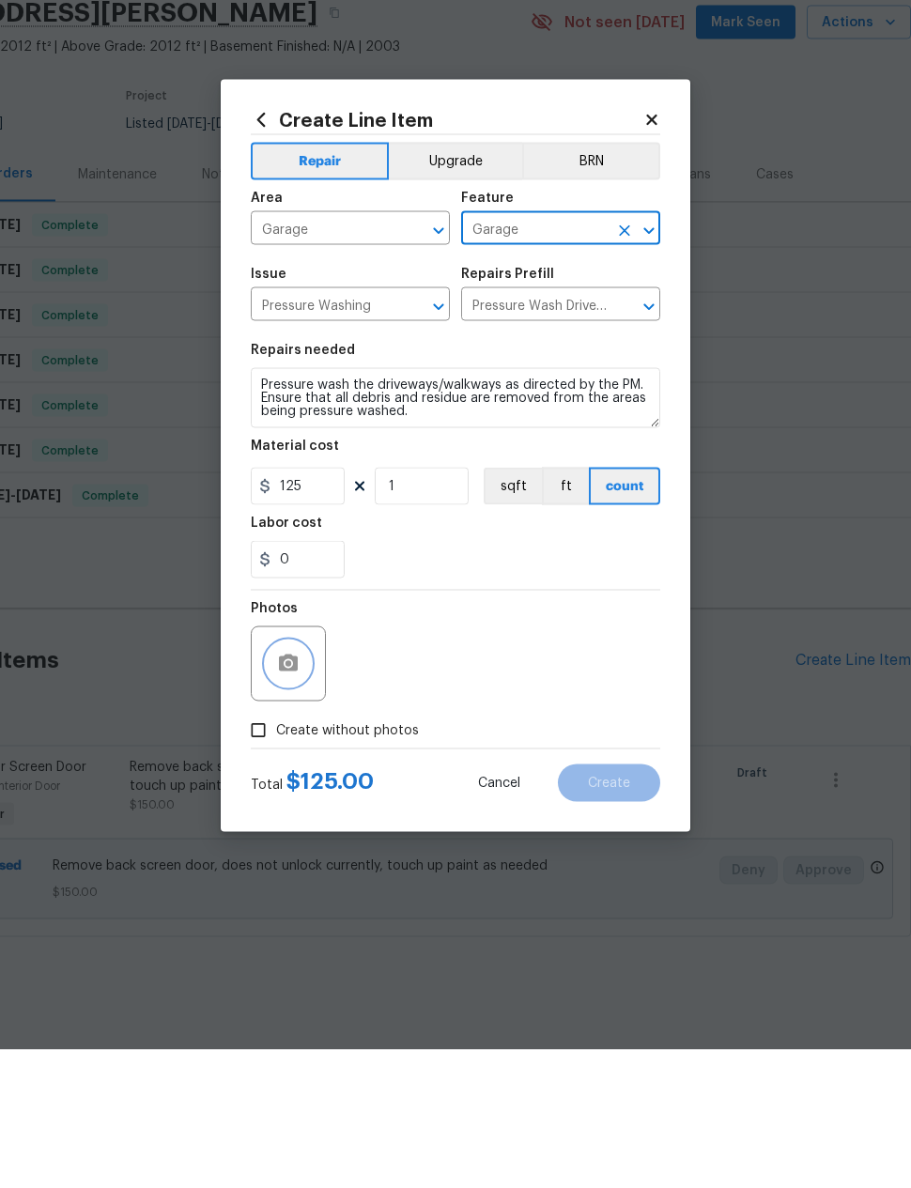
click at [302, 780] on button "button" at bounding box center [288, 802] width 45 height 45
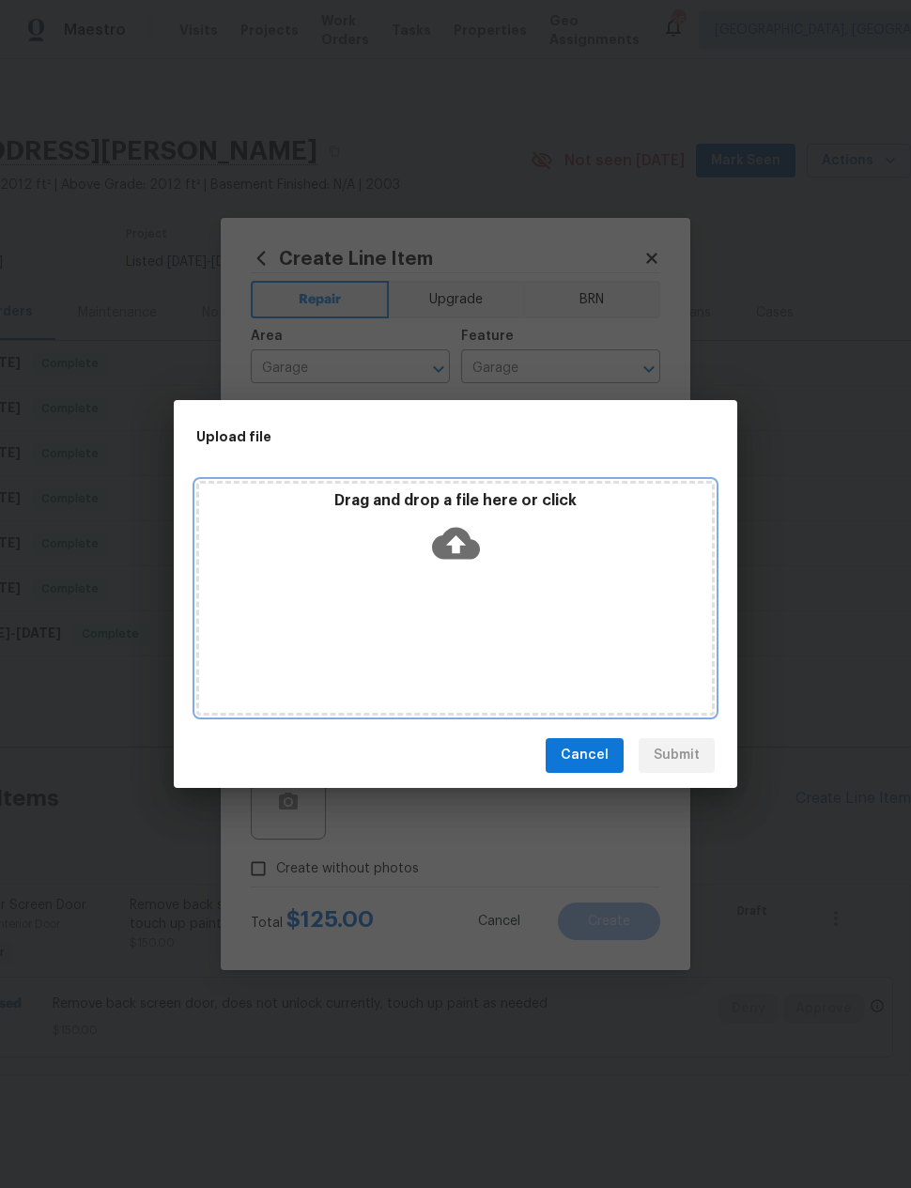
click at [465, 543] on icon at bounding box center [456, 543] width 48 height 32
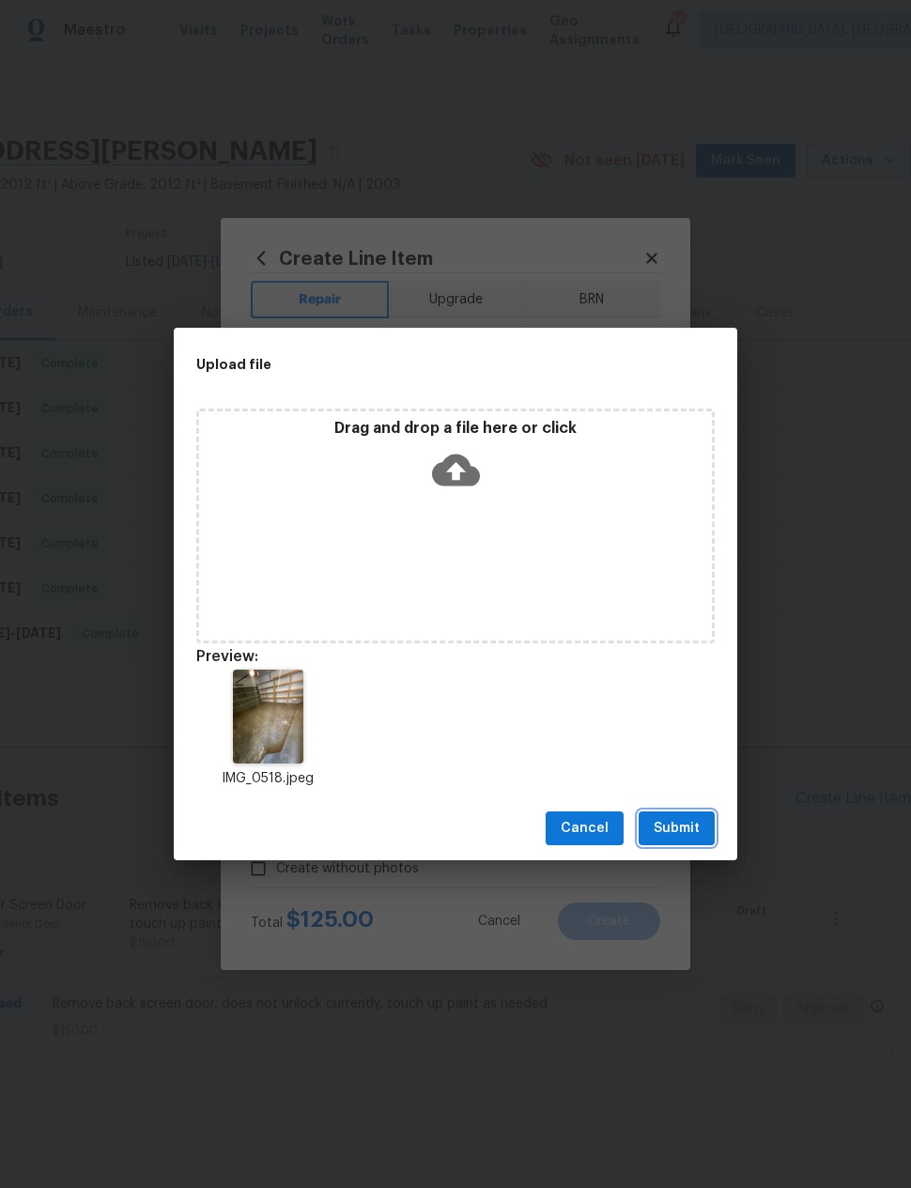
click at [674, 822] on span "Submit" at bounding box center [677, 828] width 46 height 23
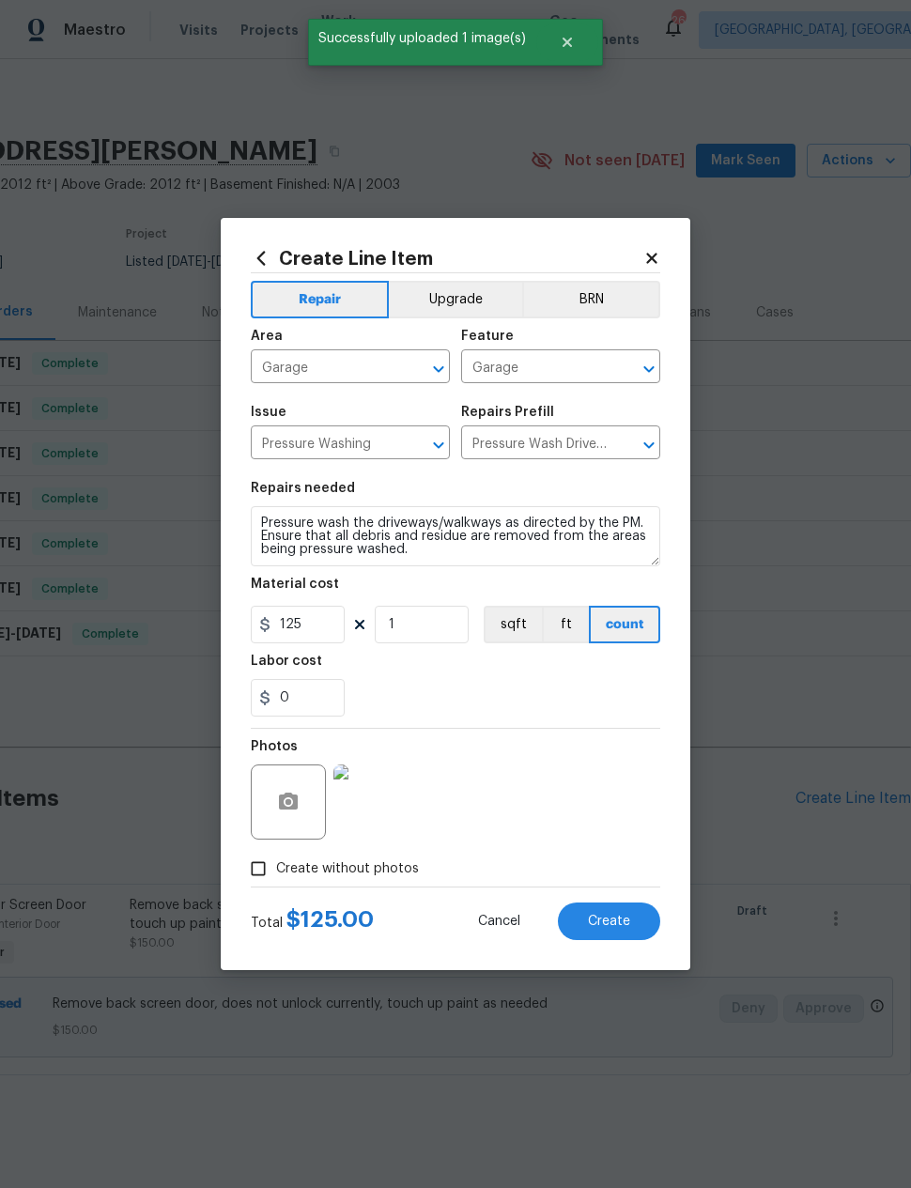
click at [619, 918] on span "Create" at bounding box center [609, 922] width 42 height 14
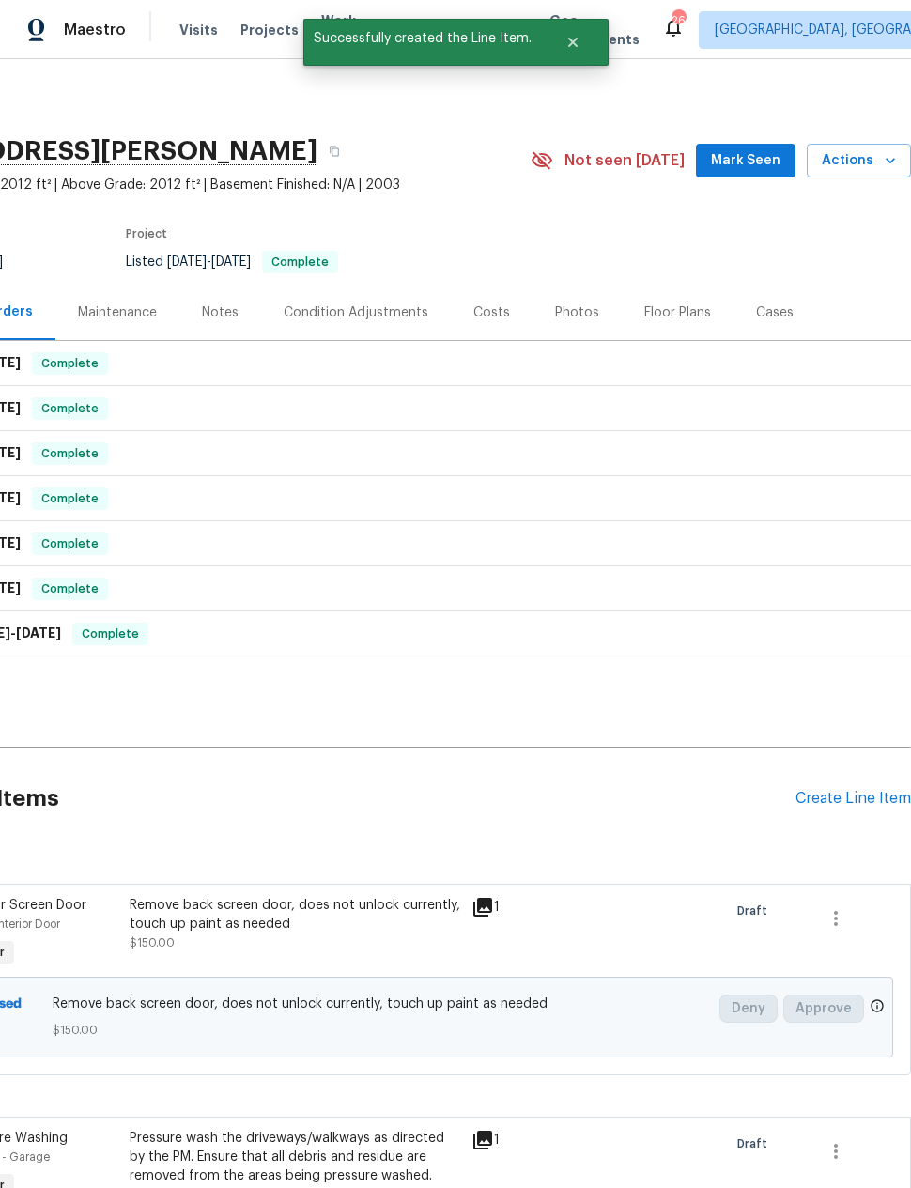
click at [811, 790] on div "Create Line Item" at bounding box center [853, 799] width 116 height 18
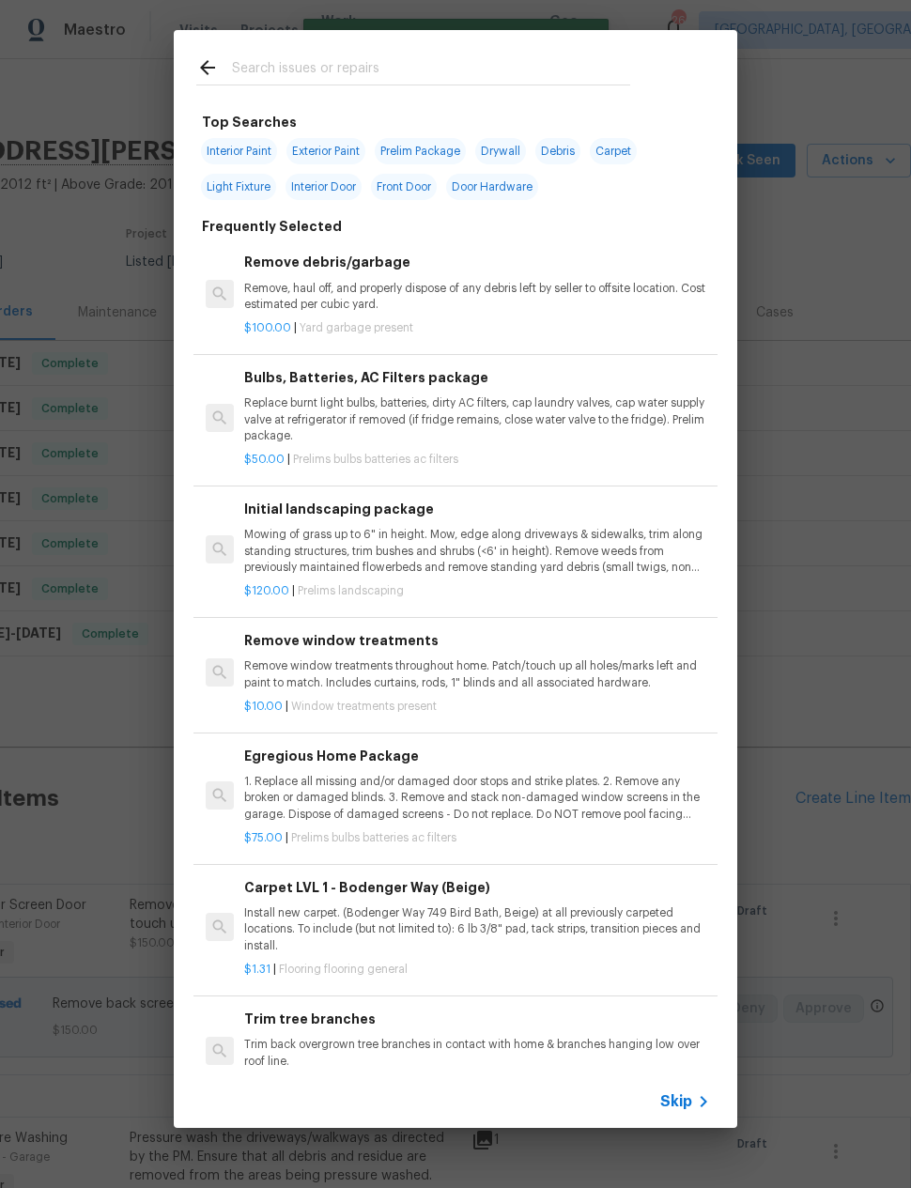
click at [550, 64] on input "text" at bounding box center [431, 70] width 398 height 28
type input "Door hardware"
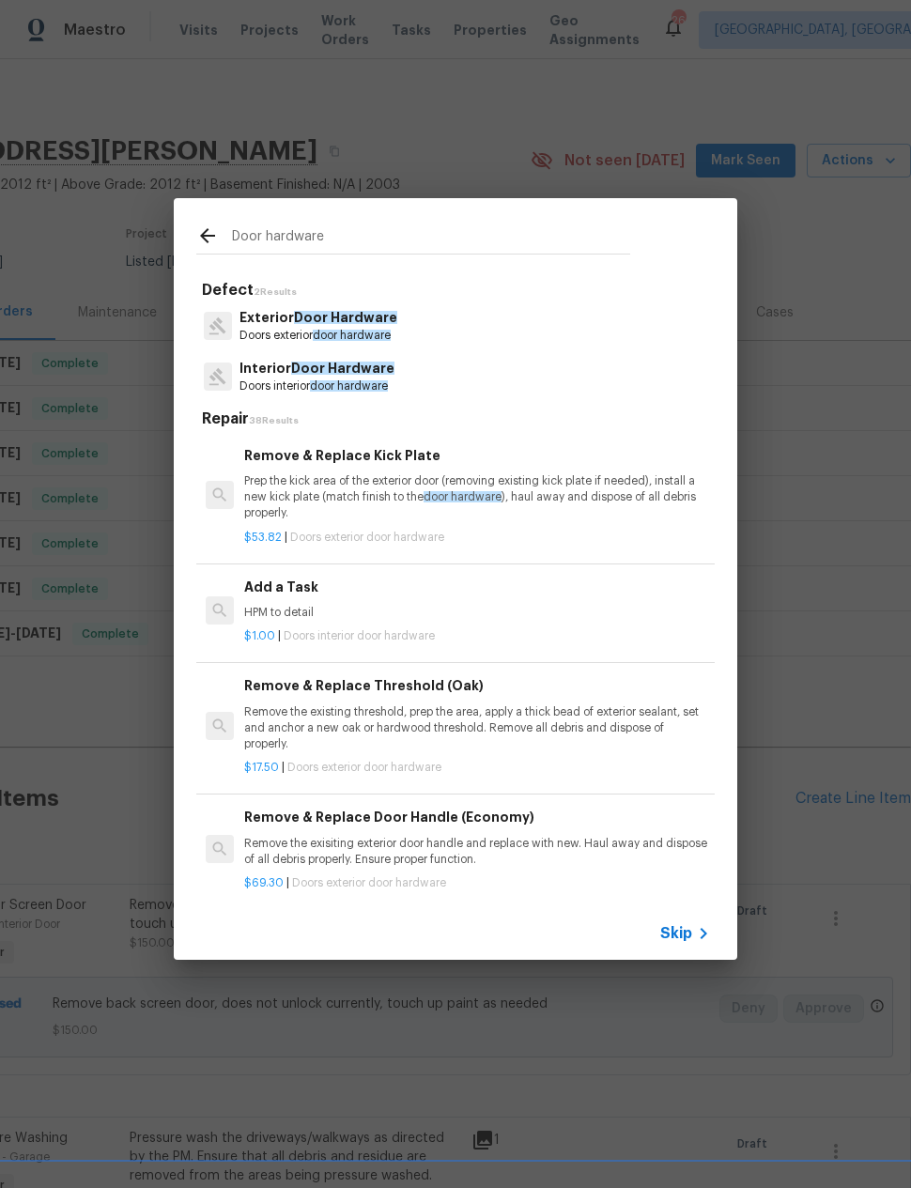
click at [503, 621] on div "$1.00 | Doors interior door hardware" at bounding box center [477, 632] width 466 height 23
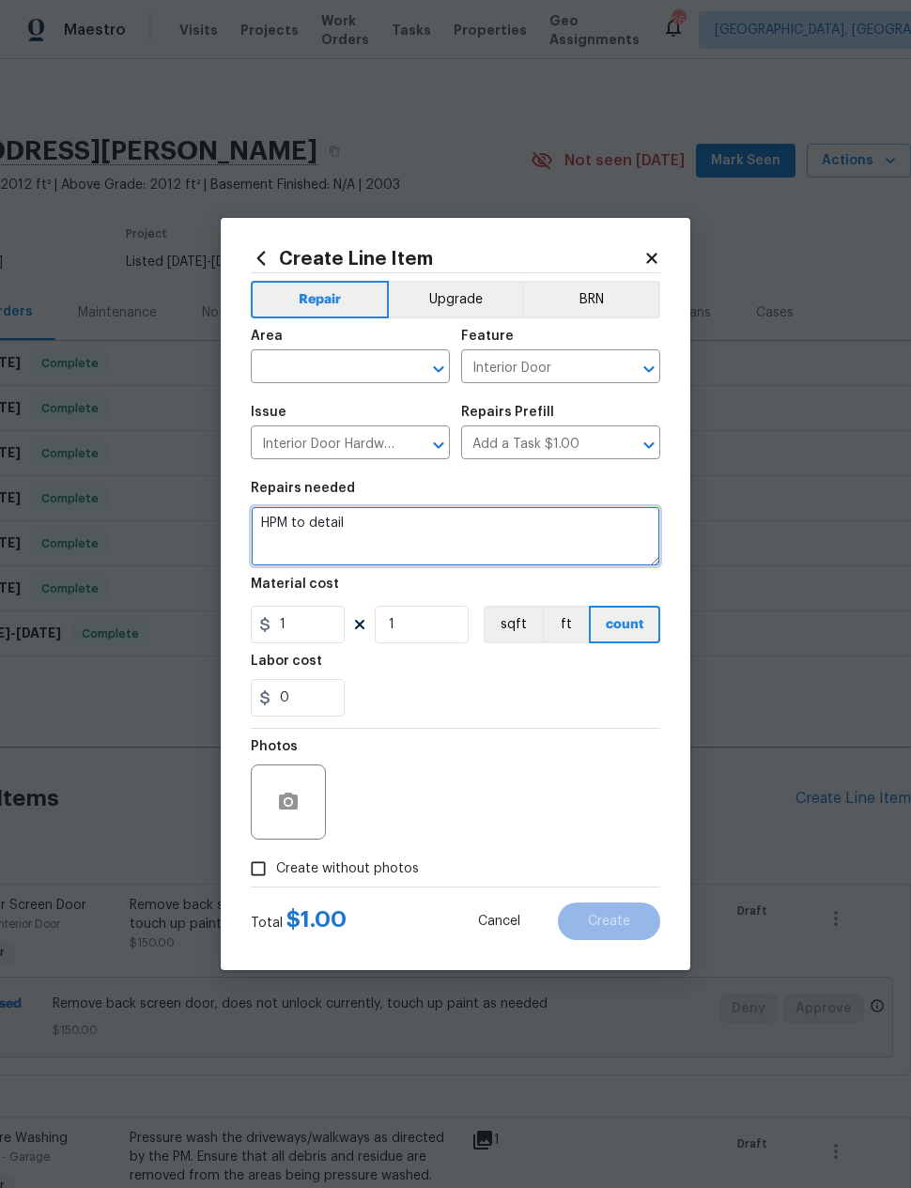
click at [413, 528] on textarea "HPM to detail" at bounding box center [455, 536] width 409 height 60
click at [413, 527] on textarea "HPM to detail" at bounding box center [455, 536] width 409 height 60
click at [426, 522] on textarea "HPM to detail" at bounding box center [455, 536] width 409 height 60
click at [425, 522] on textarea "HPM to detail" at bounding box center [455, 536] width 409 height 60
click at [416, 525] on textarea "HPM to detail" at bounding box center [455, 536] width 409 height 60
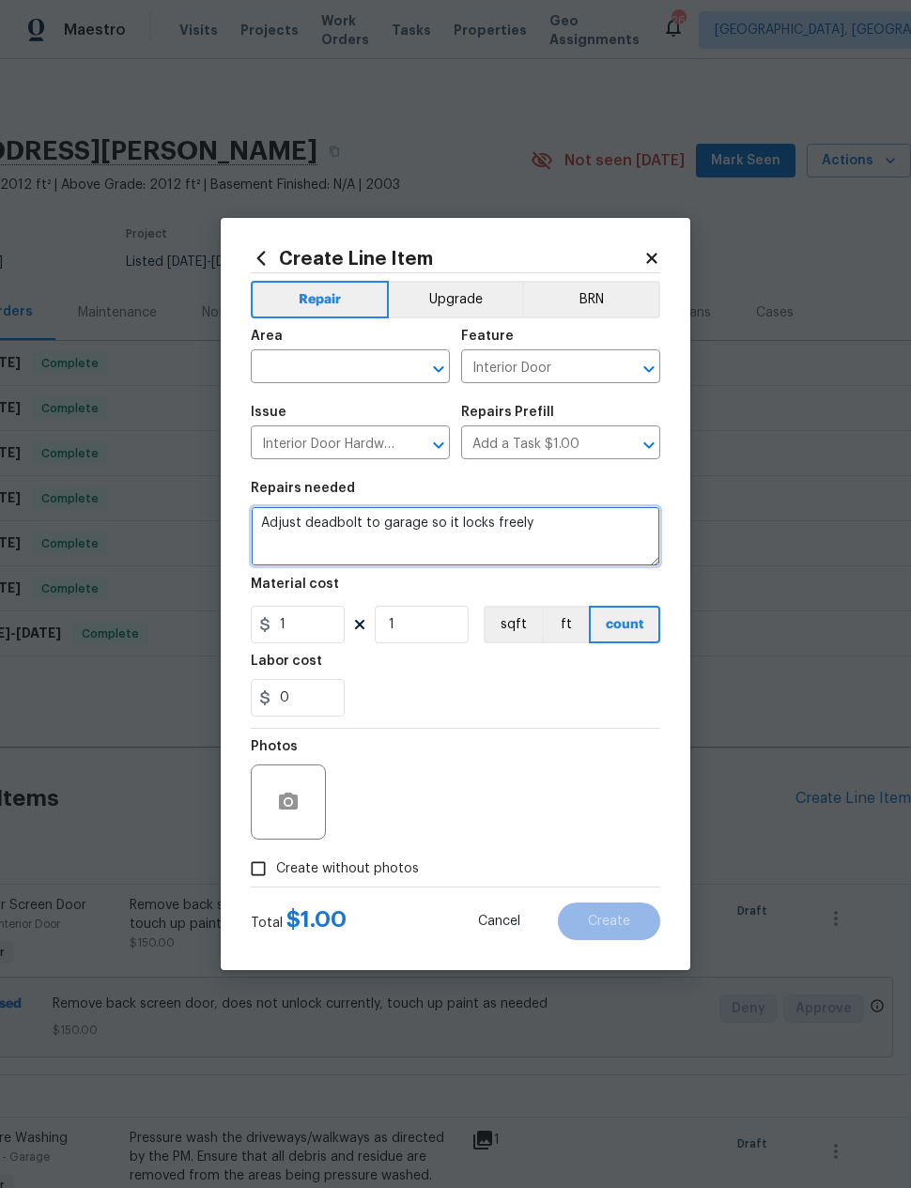
type textarea "Adjust deadbolt to garage so it locks freely"
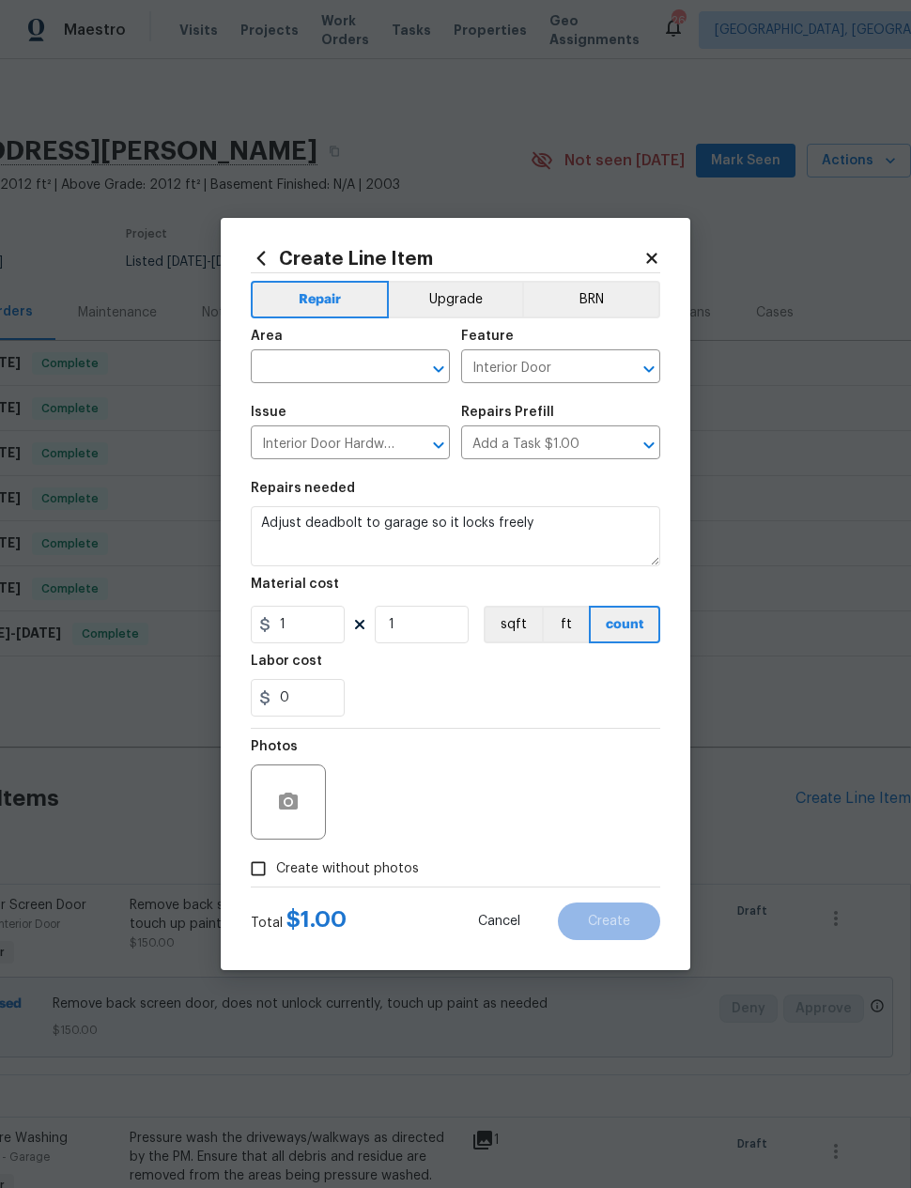
click at [554, 695] on div "0" at bounding box center [455, 698] width 409 height 38
click at [327, 628] on input "1" at bounding box center [298, 625] width 94 height 38
click at [326, 627] on input "1" at bounding box center [298, 625] width 94 height 38
type input "15"
click at [496, 692] on div "0" at bounding box center [455, 698] width 409 height 38
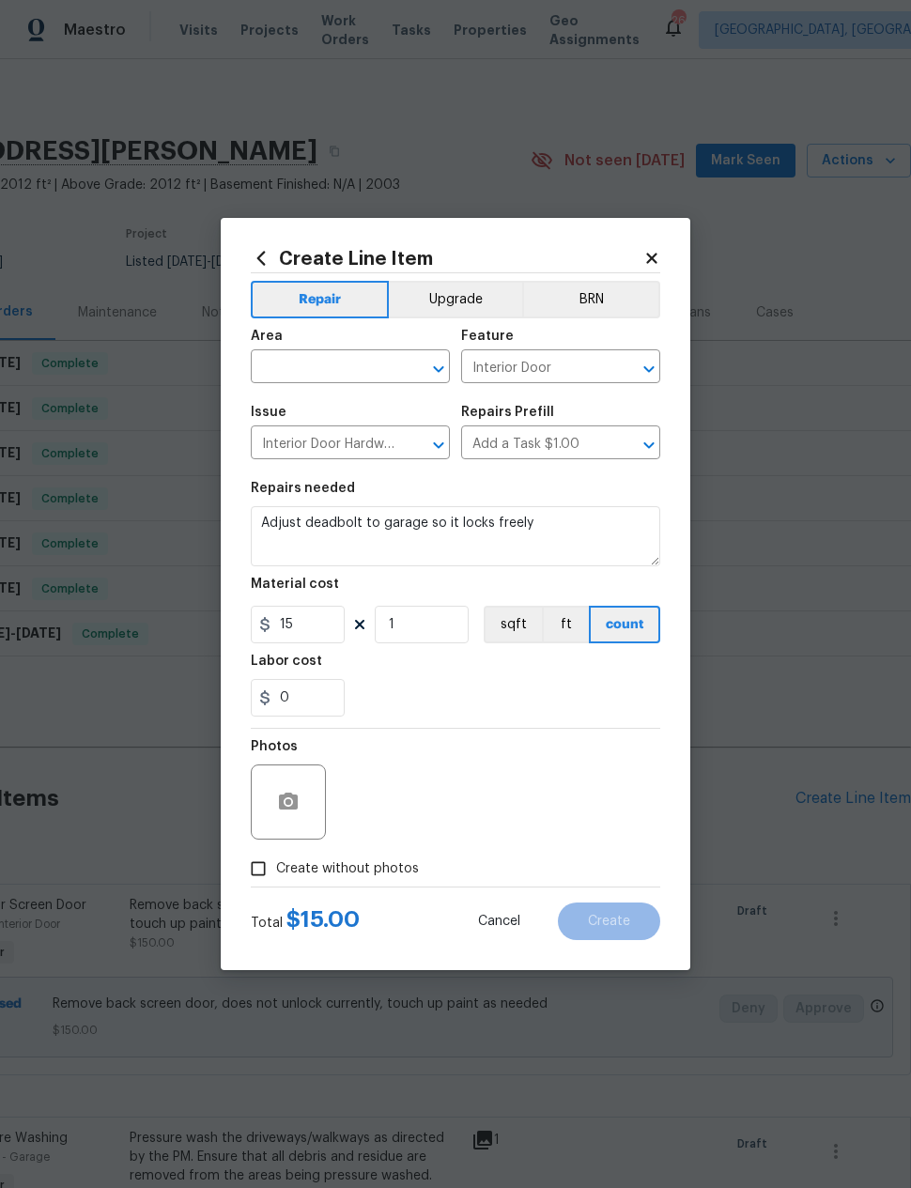
click at [374, 375] on input "text" at bounding box center [324, 368] width 147 height 29
click at [387, 409] on li "Garage" at bounding box center [350, 424] width 199 height 31
type input "Garage"
click at [529, 709] on div "0" at bounding box center [455, 698] width 409 height 38
click at [288, 802] on circle "button" at bounding box center [289, 802] width 6 height 6
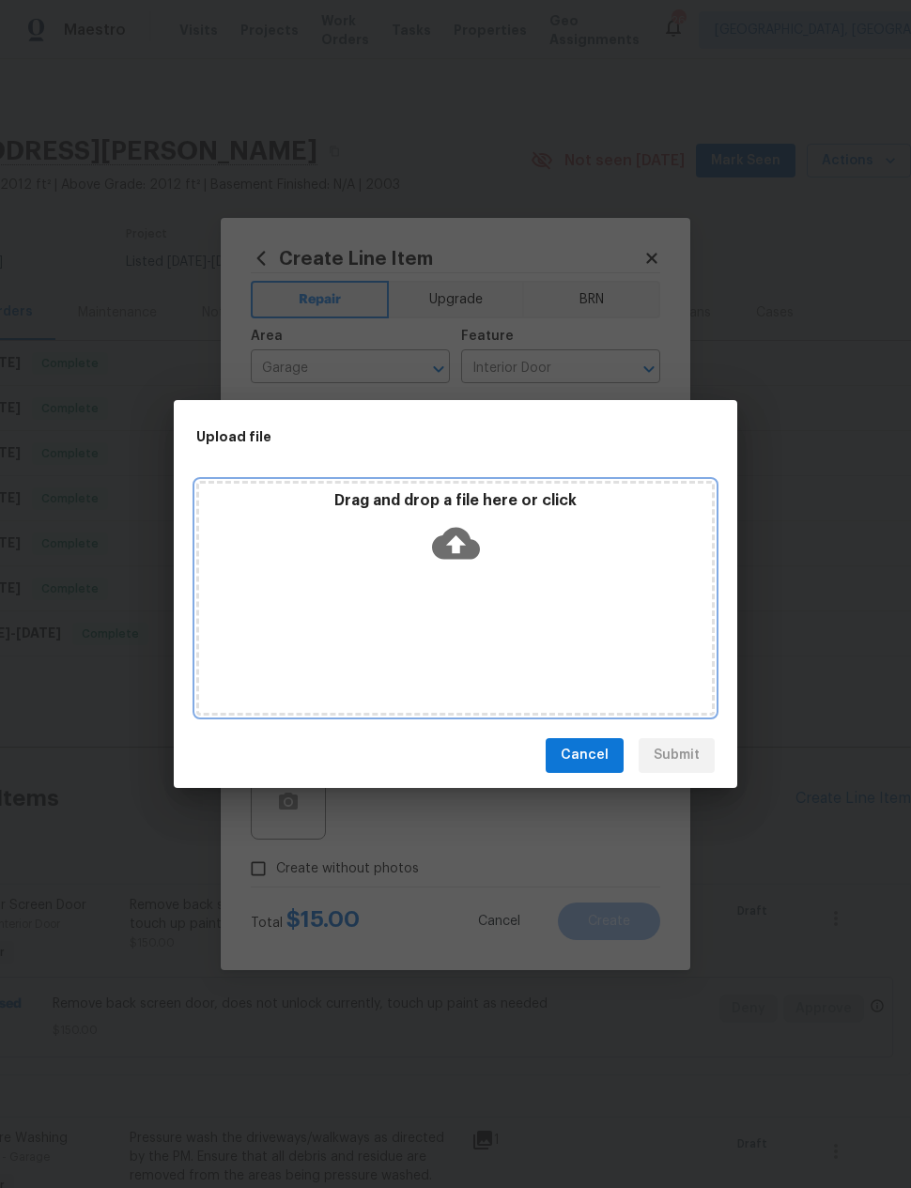
click at [466, 555] on icon at bounding box center [456, 543] width 48 height 32
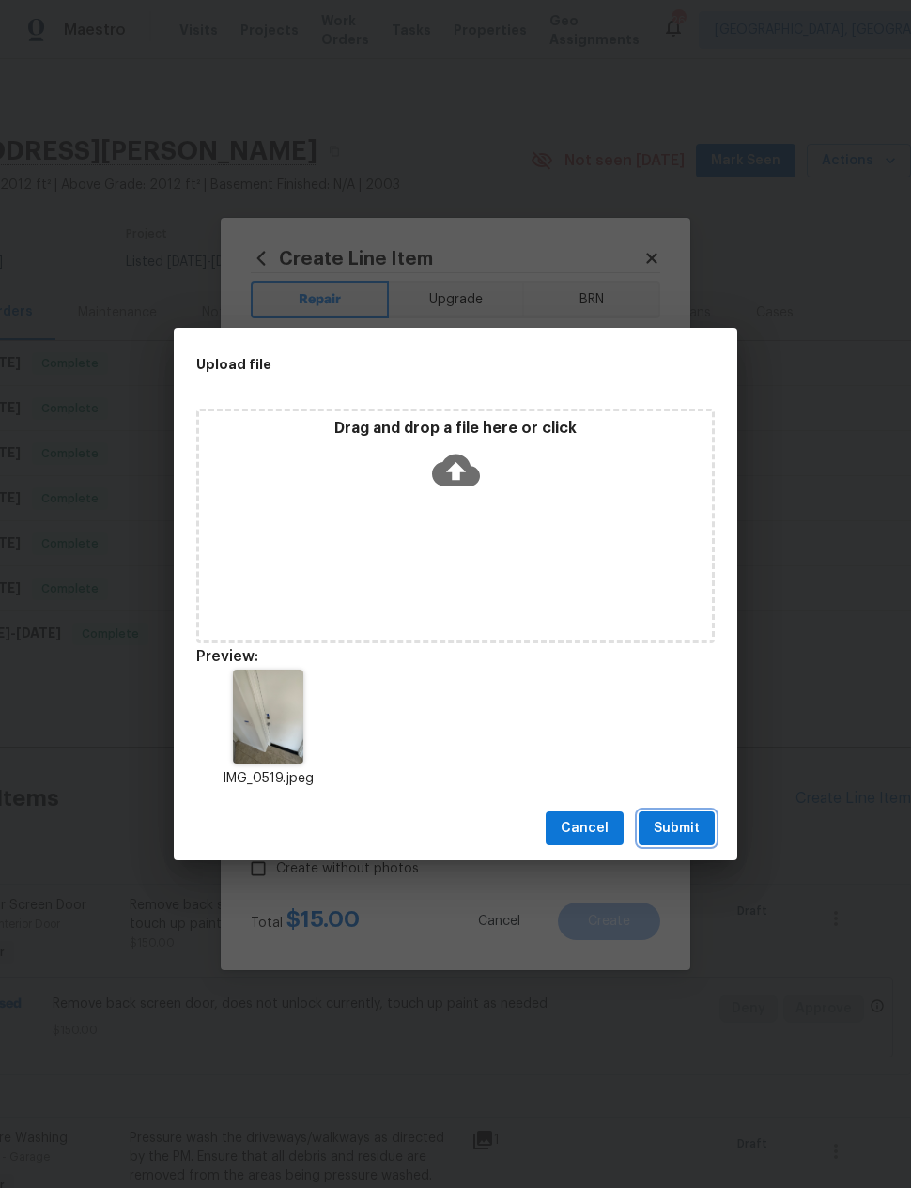
click at [693, 823] on span "Submit" at bounding box center [677, 828] width 46 height 23
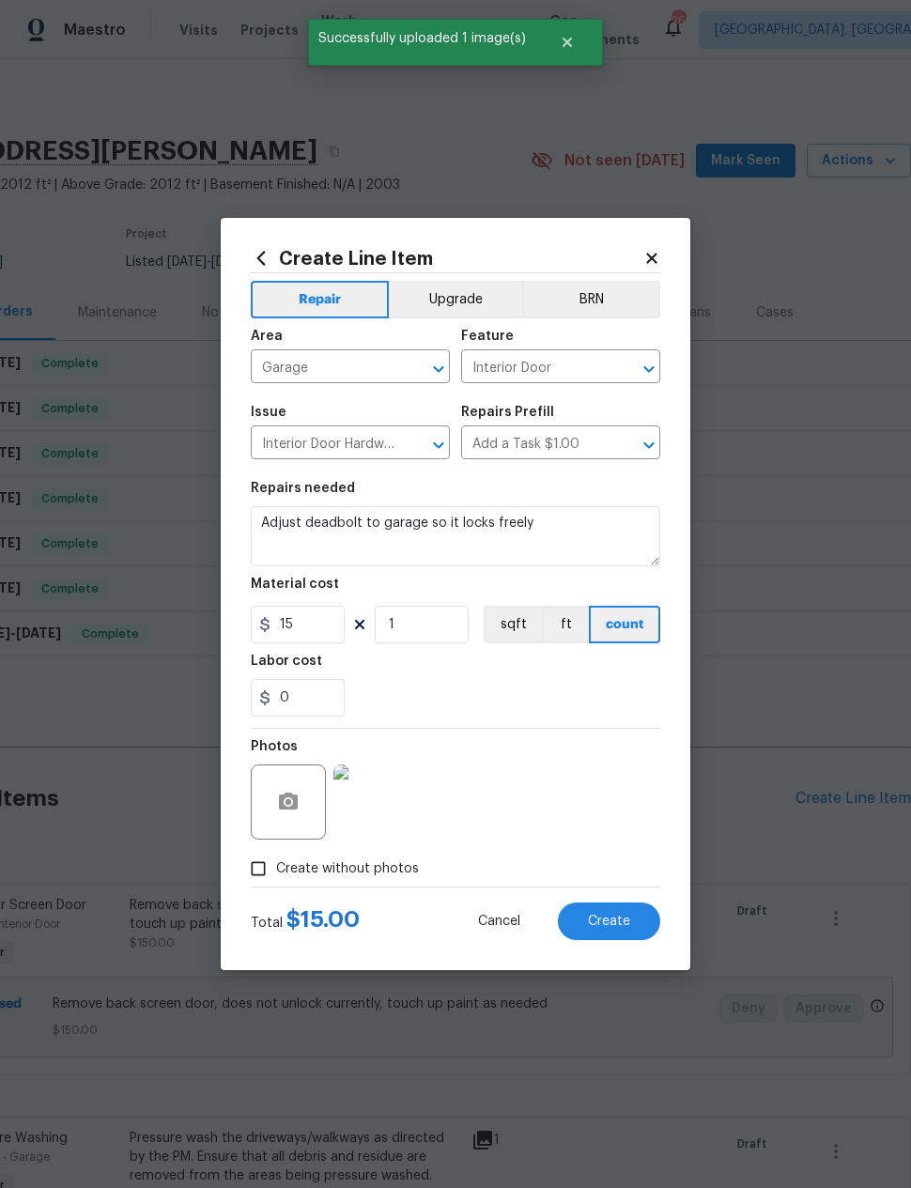
click at [623, 919] on span "Create" at bounding box center [609, 922] width 42 height 14
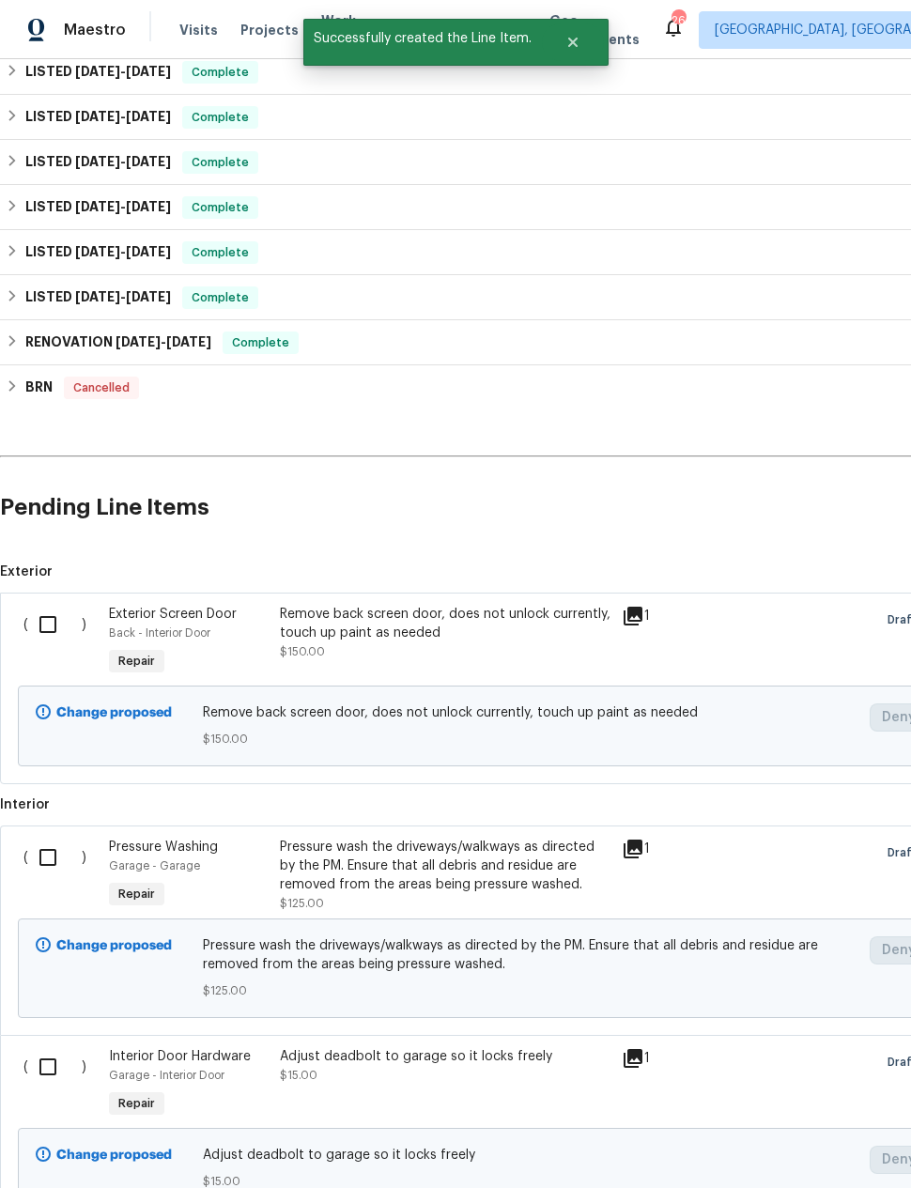
scroll to position [307, 0]
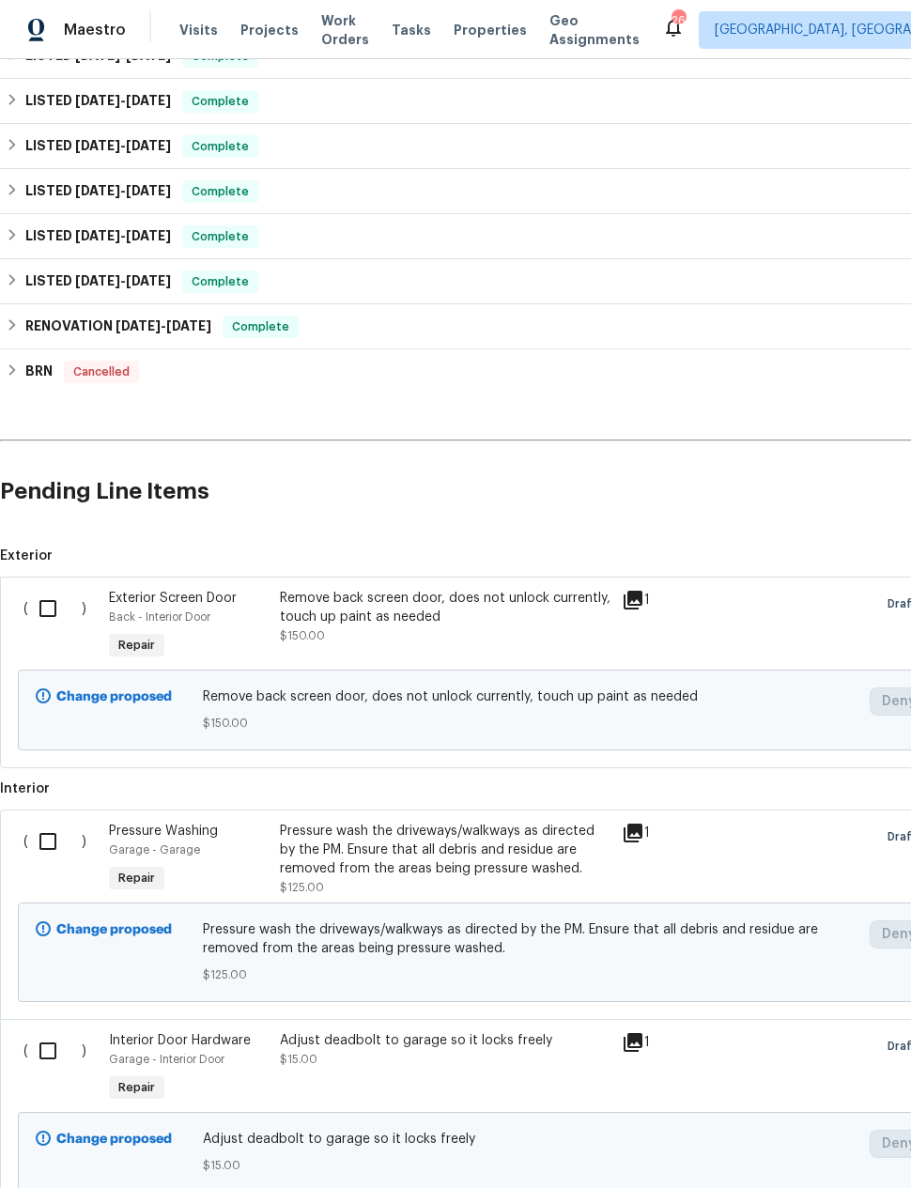
click at [47, 594] on input "checkbox" at bounding box center [55, 608] width 54 height 39
checkbox input "true"
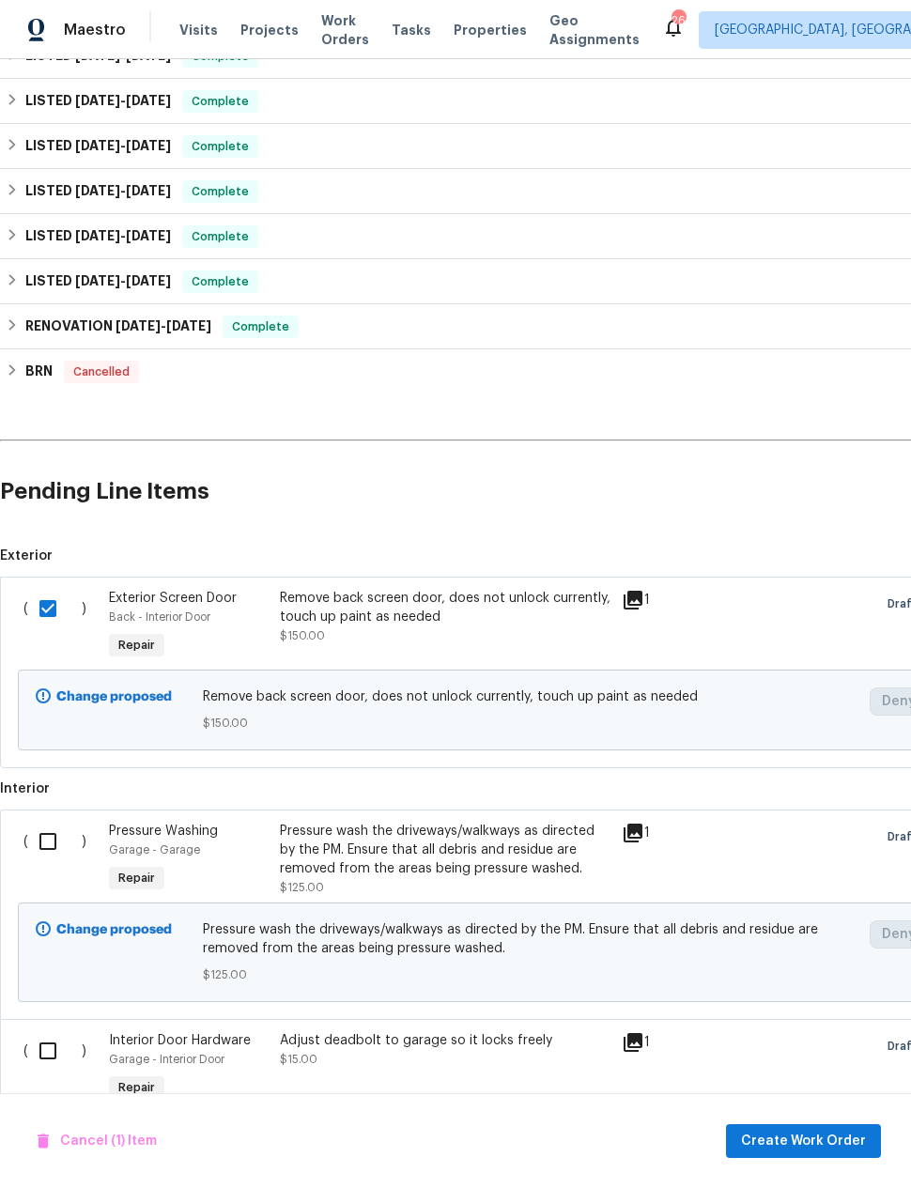
click at [48, 832] on input "checkbox" at bounding box center [55, 841] width 54 height 39
checkbox input "true"
click at [49, 1038] on input "checkbox" at bounding box center [55, 1050] width 54 height 39
checkbox input "true"
click at [776, 1142] on span "Create Work Order" at bounding box center [803, 1141] width 125 height 23
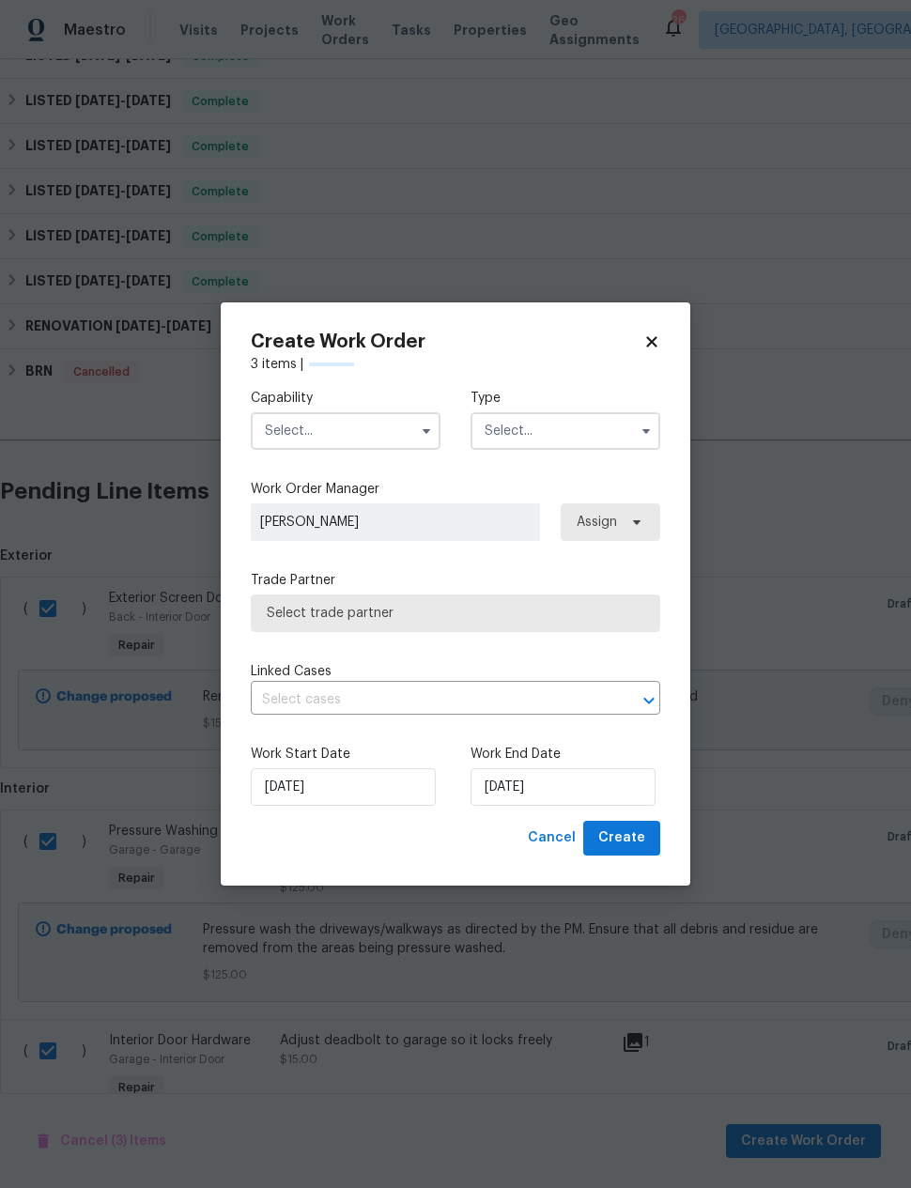
checkbox input "false"
click at [360, 416] on input "text" at bounding box center [346, 431] width 190 height 38
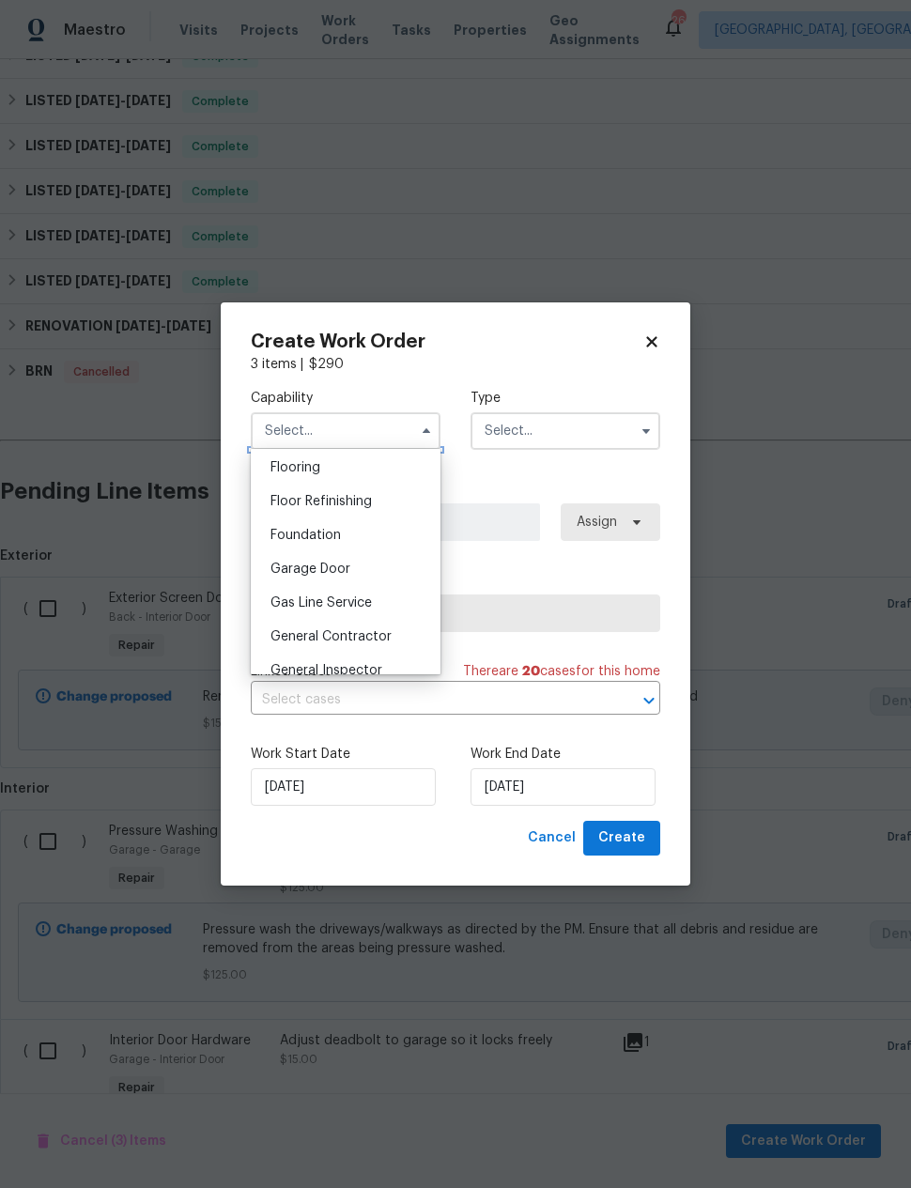
scroll to position [733, 0]
click at [374, 629] on span "General Contractor" at bounding box center [330, 634] width 121 height 13
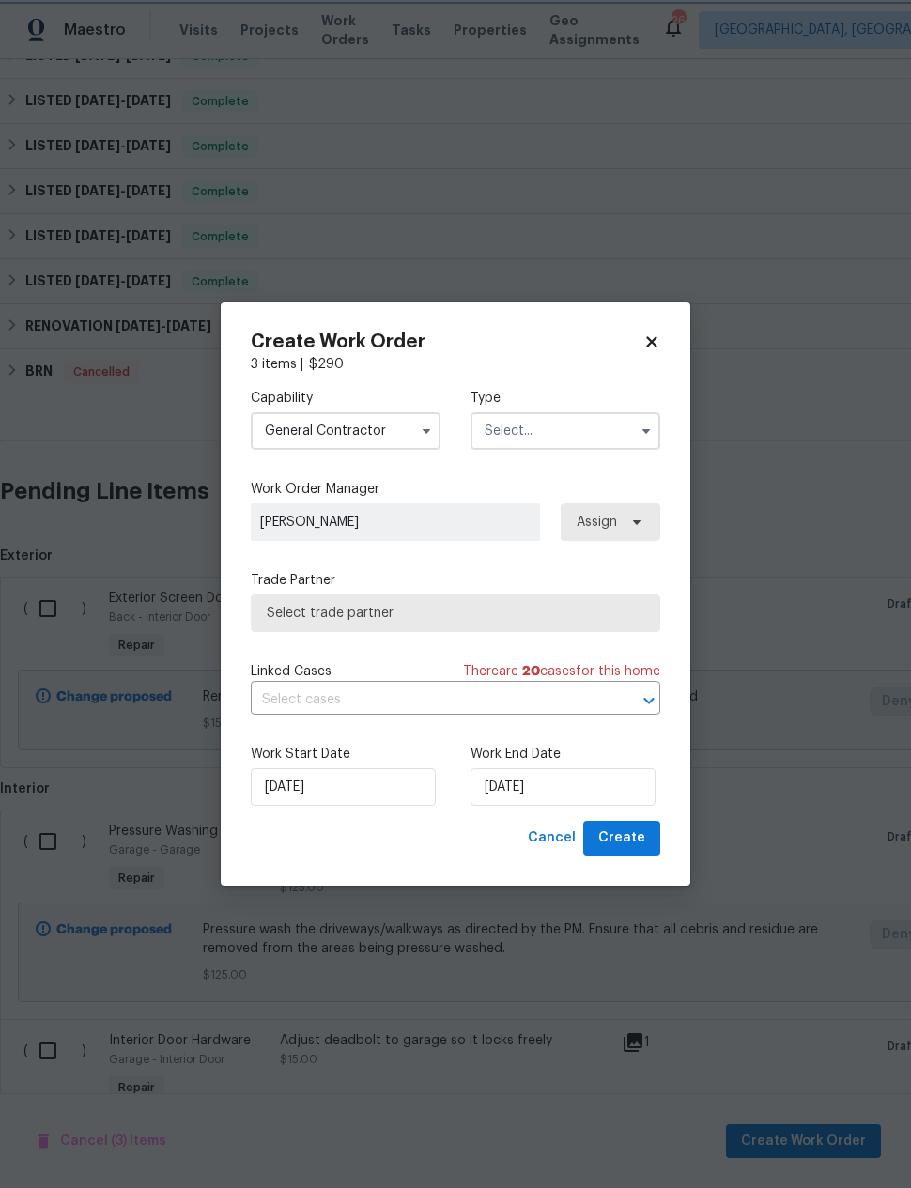
type input "General Contractor"
click at [564, 413] on input "text" at bounding box center [566, 431] width 190 height 38
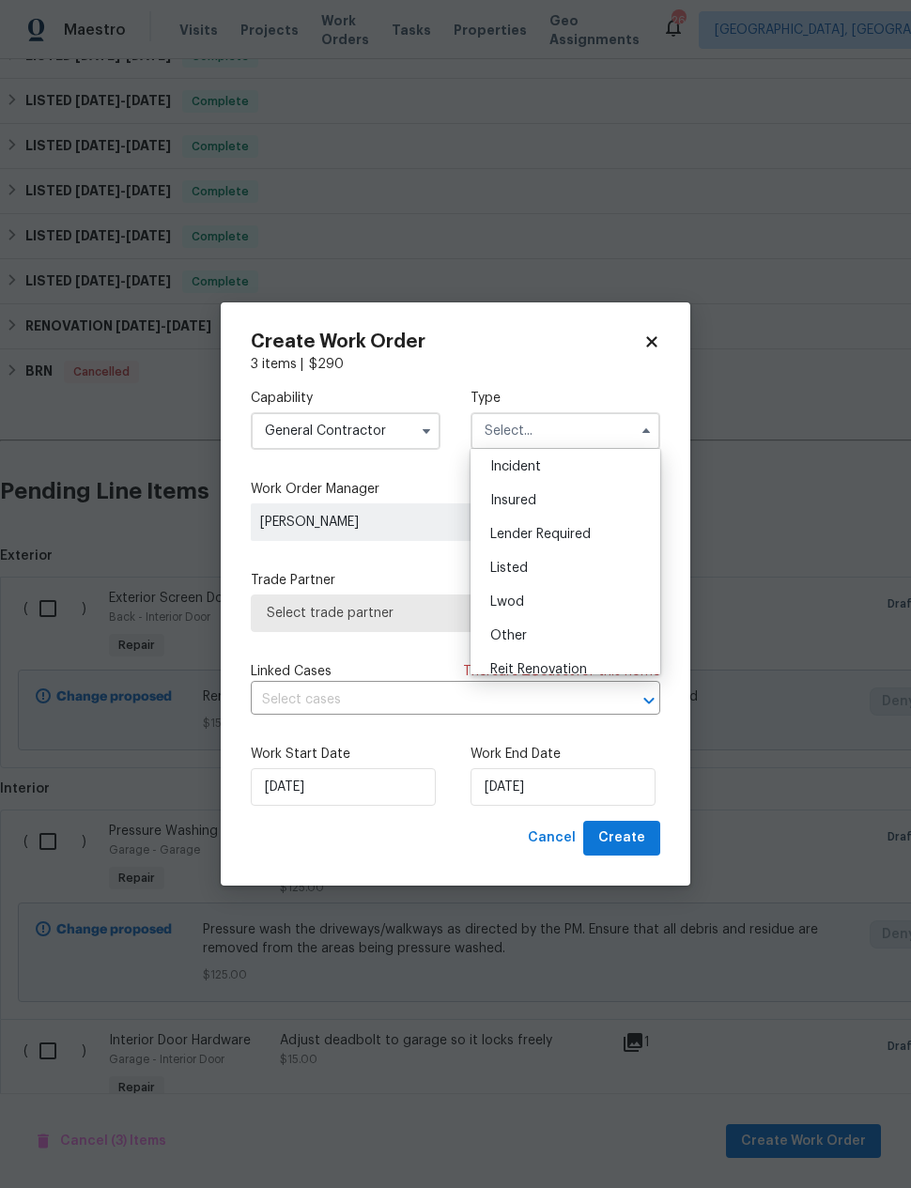
scroll to position [72, 0]
click at [548, 556] on div "Listed" at bounding box center [565, 567] width 180 height 34
type input "Listed"
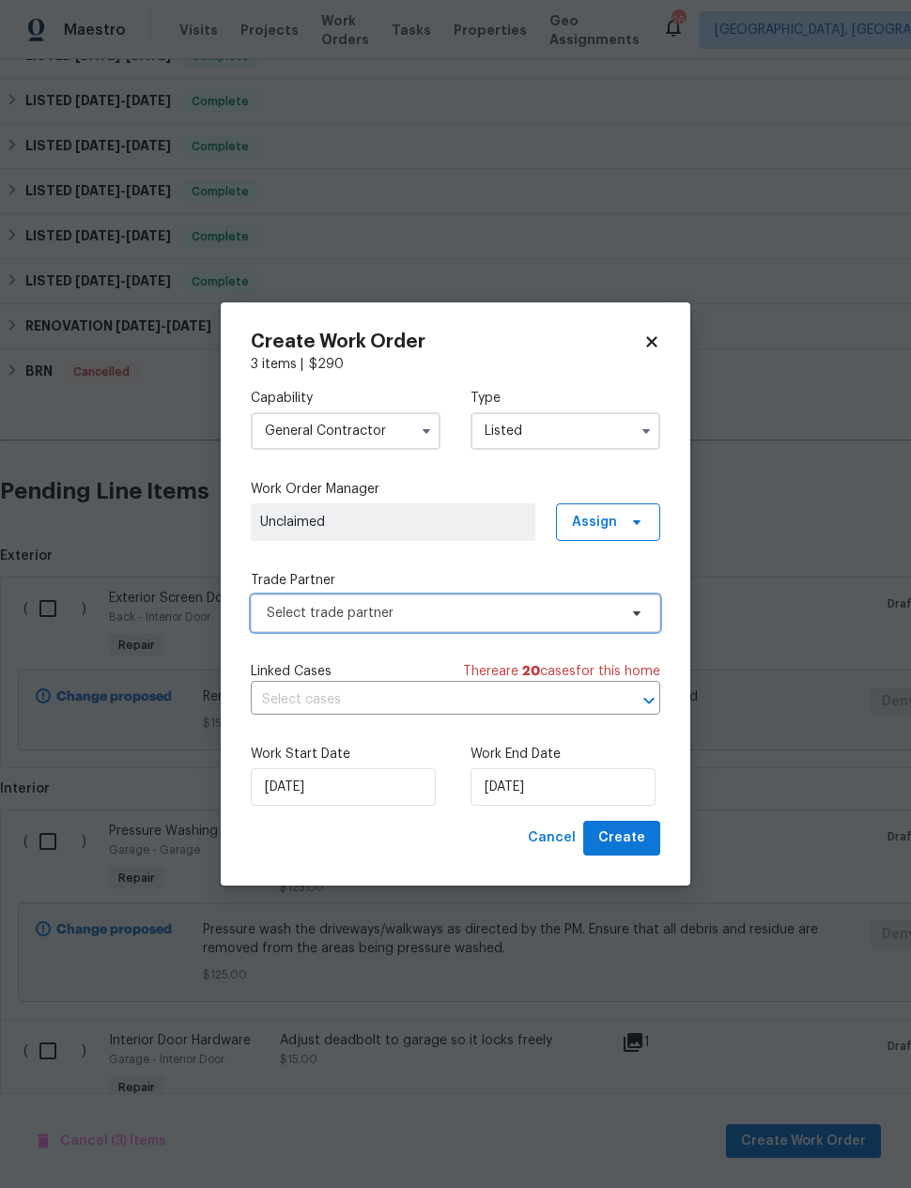
click at [496, 610] on span "Select trade partner" at bounding box center [442, 613] width 350 height 19
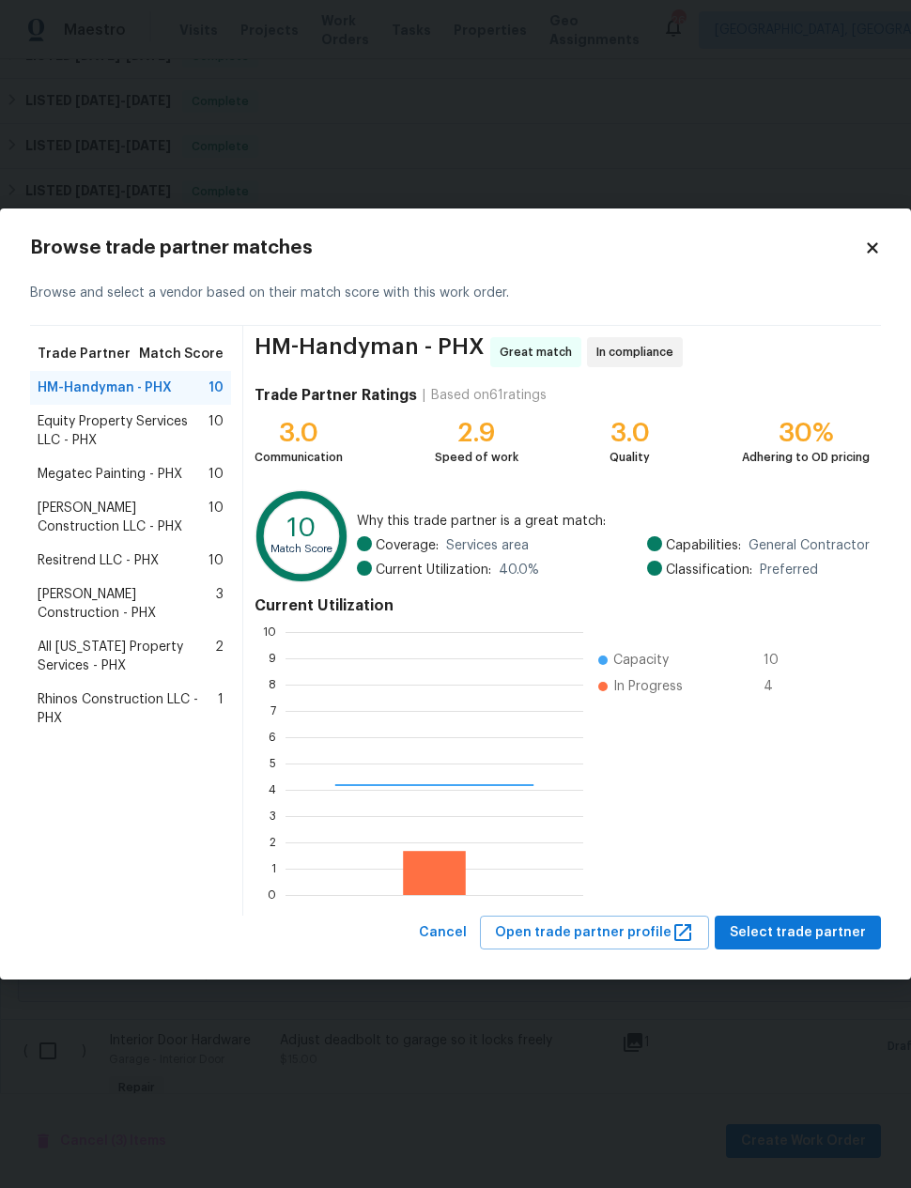
scroll to position [263, 298]
click at [67, 560] on span "Resitrend LLC - PHX" at bounding box center [98, 560] width 121 height 19
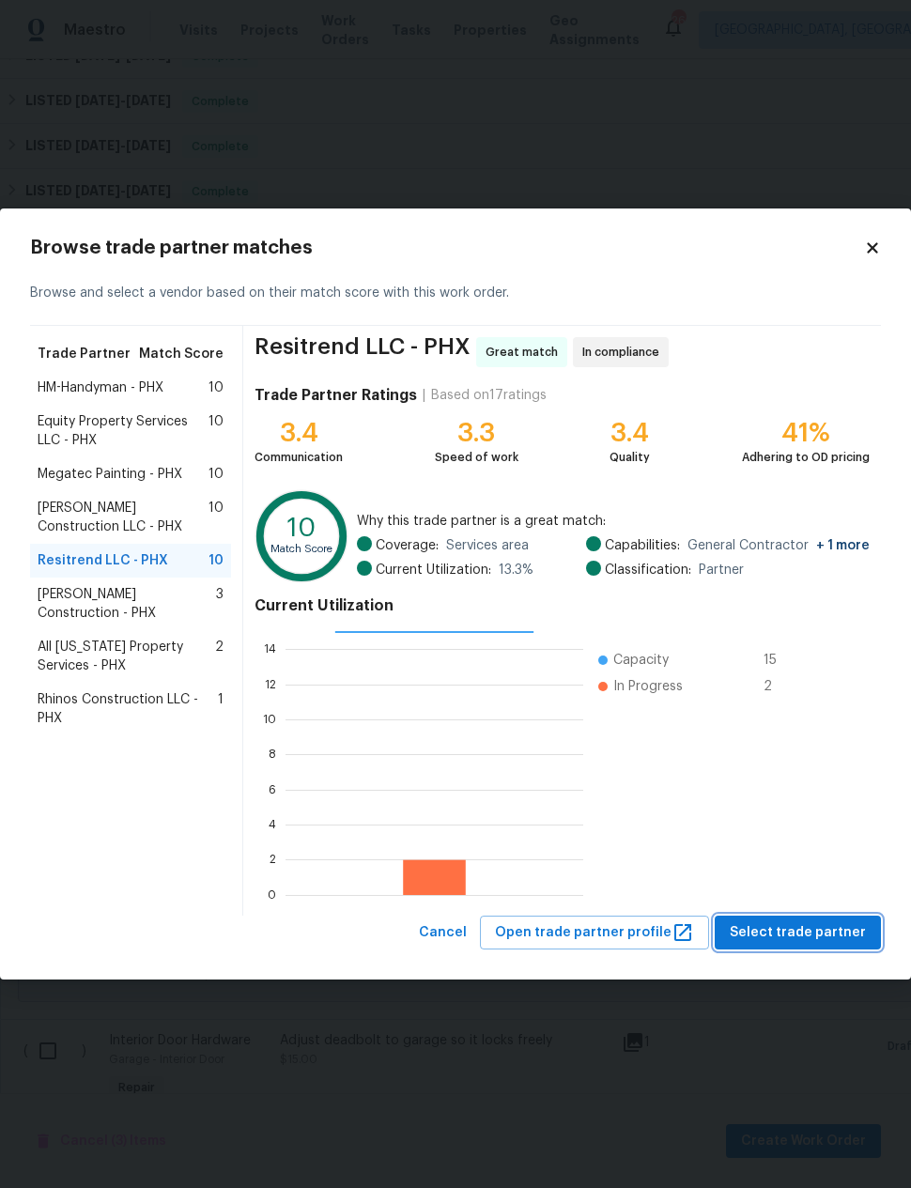
click at [811, 931] on span "Select trade partner" at bounding box center [798, 932] width 136 height 23
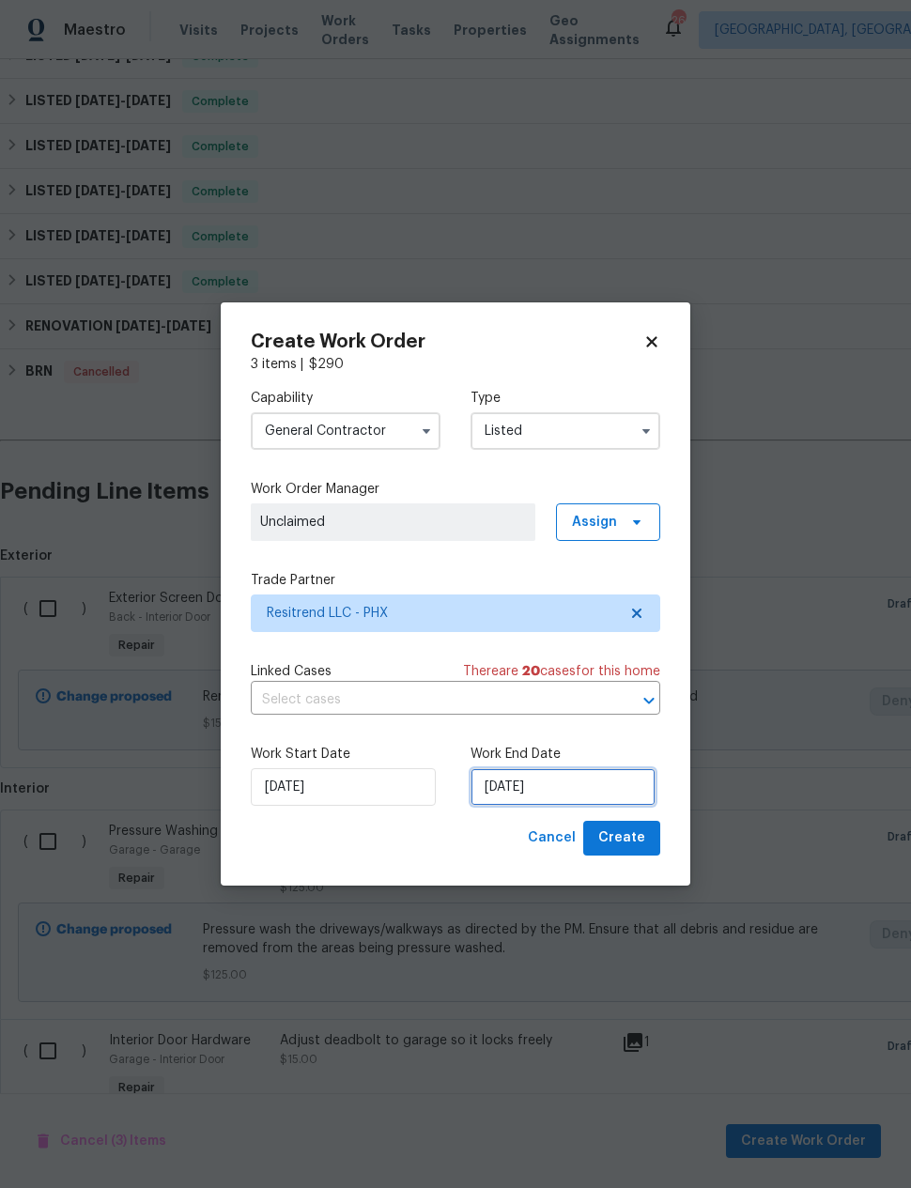
click at [559, 783] on input "[DATE]" at bounding box center [563, 787] width 185 height 38
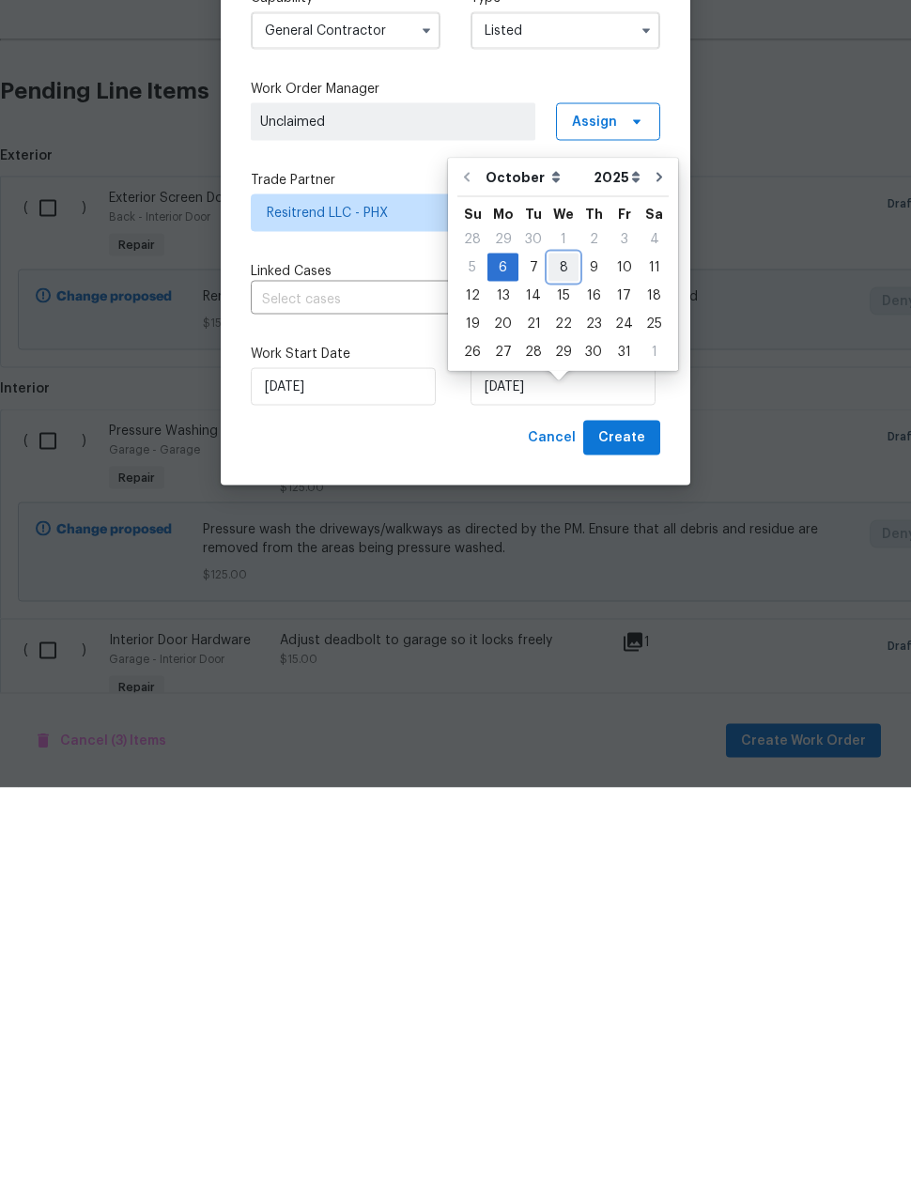
click at [564, 655] on div "8" at bounding box center [563, 668] width 30 height 26
type input "[DATE]"
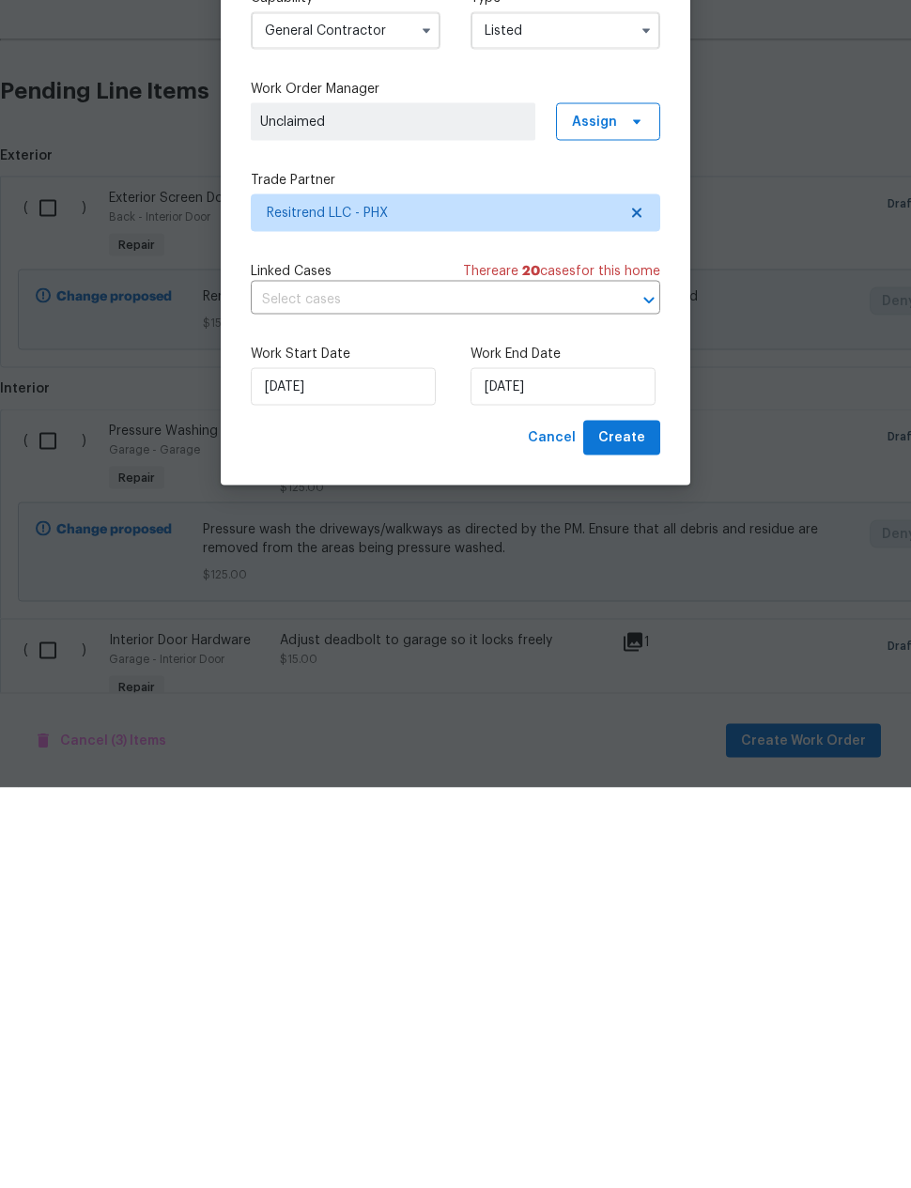
scroll to position [75, 0]
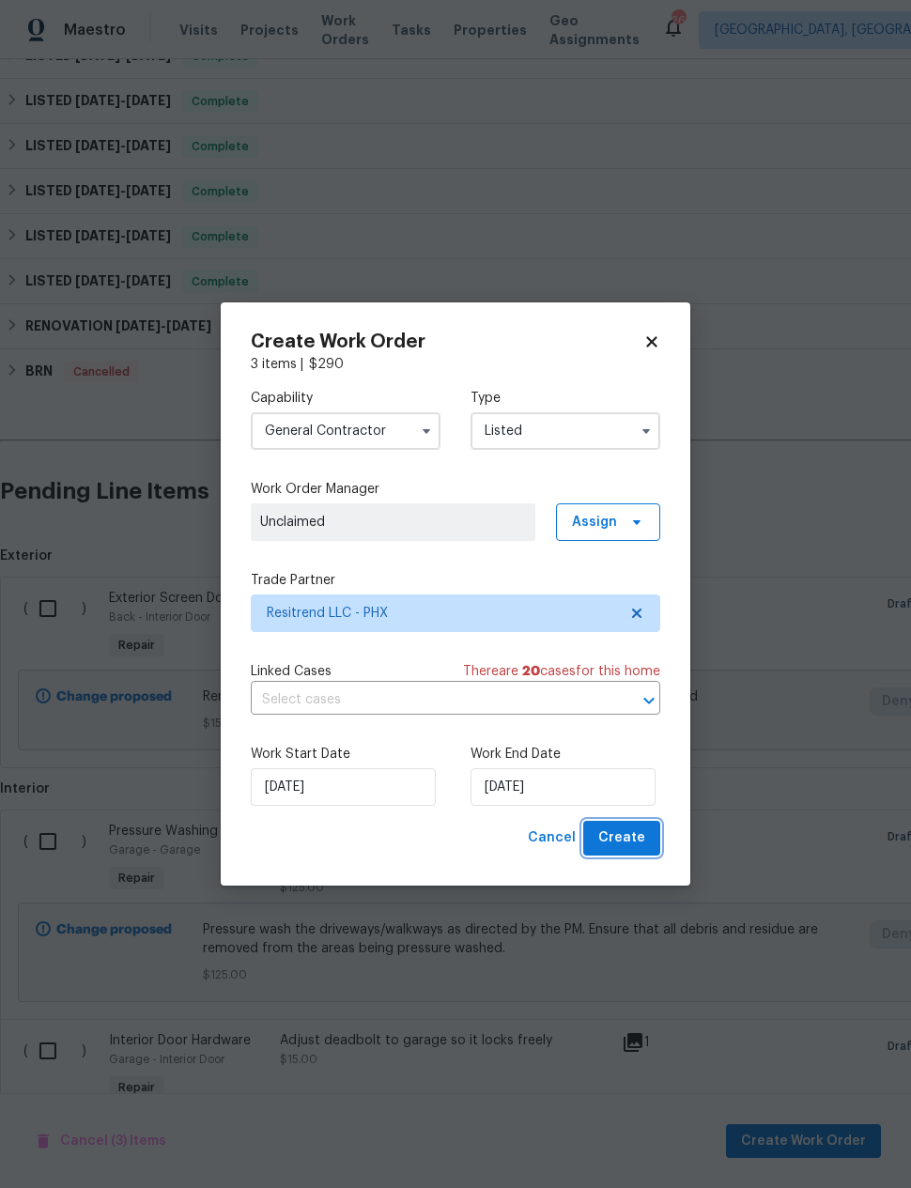
click at [635, 845] on span "Create" at bounding box center [621, 837] width 47 height 23
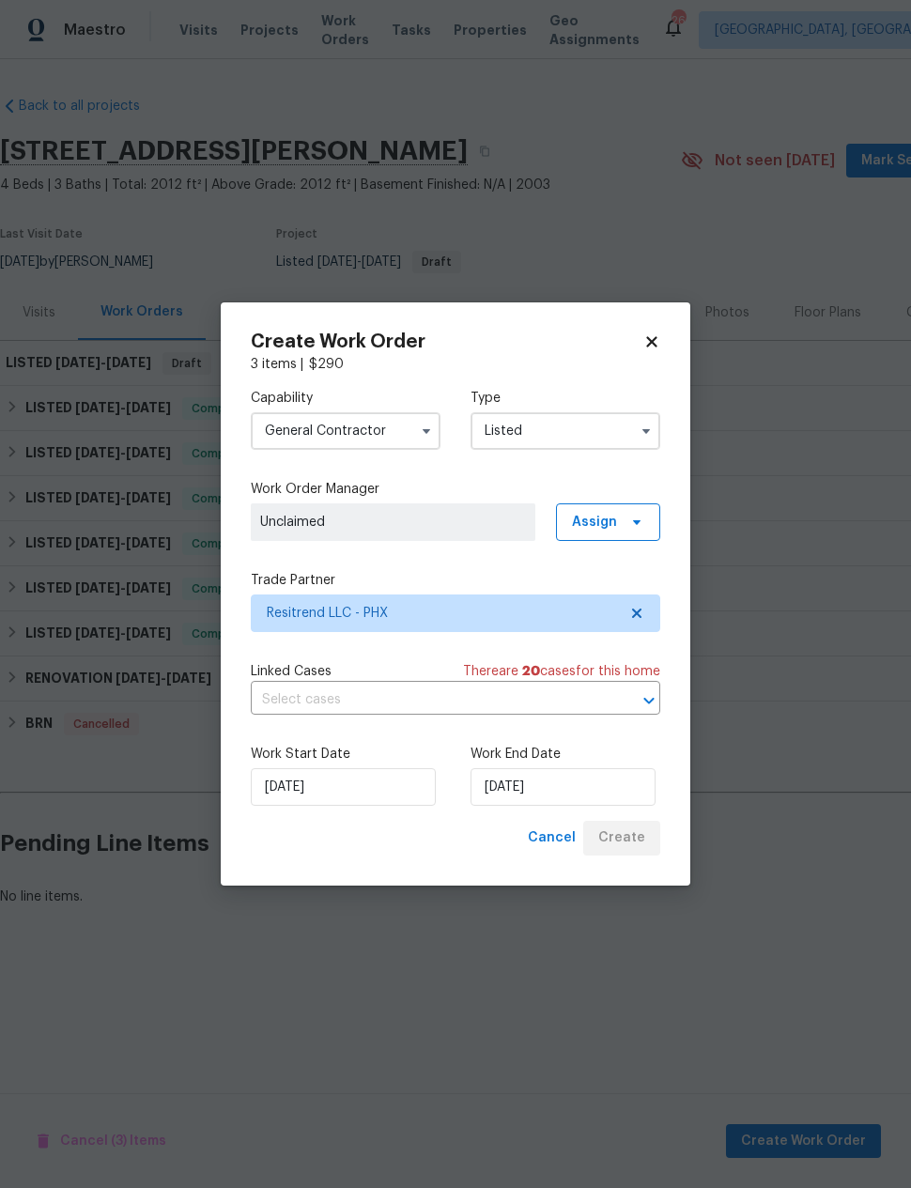
scroll to position [0, 0]
